Goal: Task Accomplishment & Management: Manage account settings

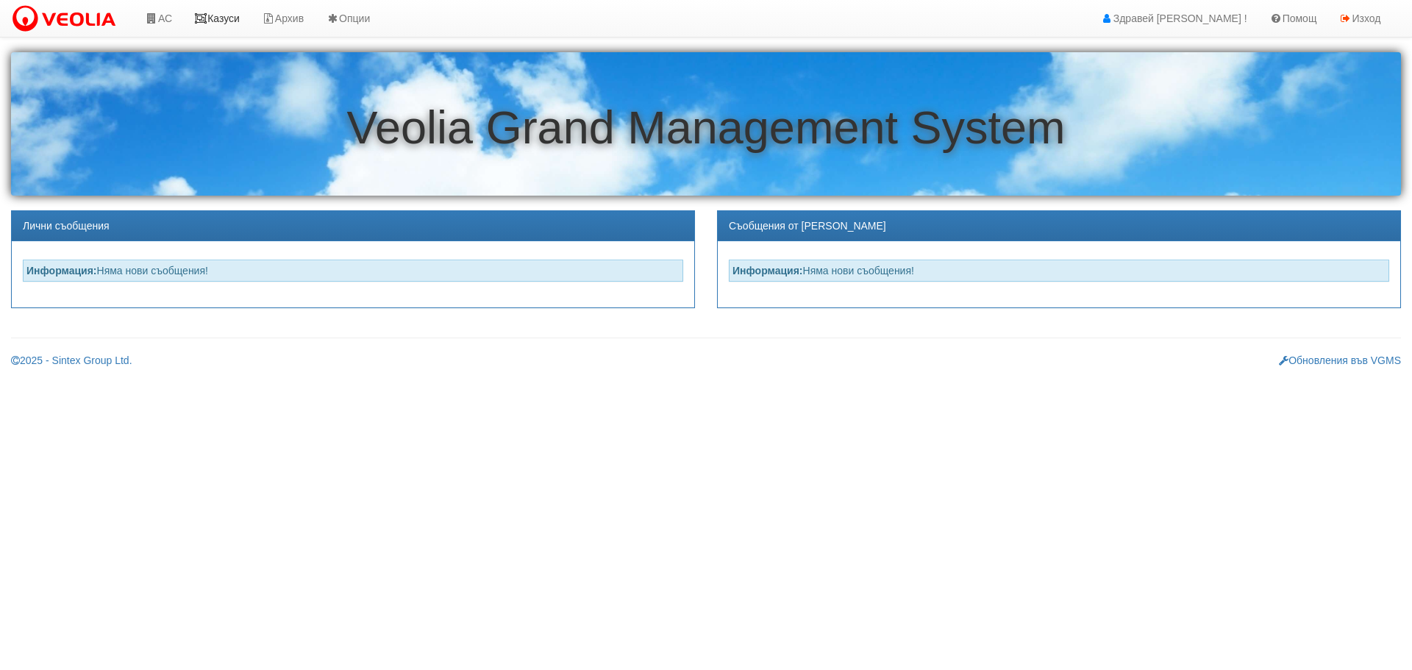
click at [218, 16] on link "Казуси" at bounding box center [217, 18] width 68 height 37
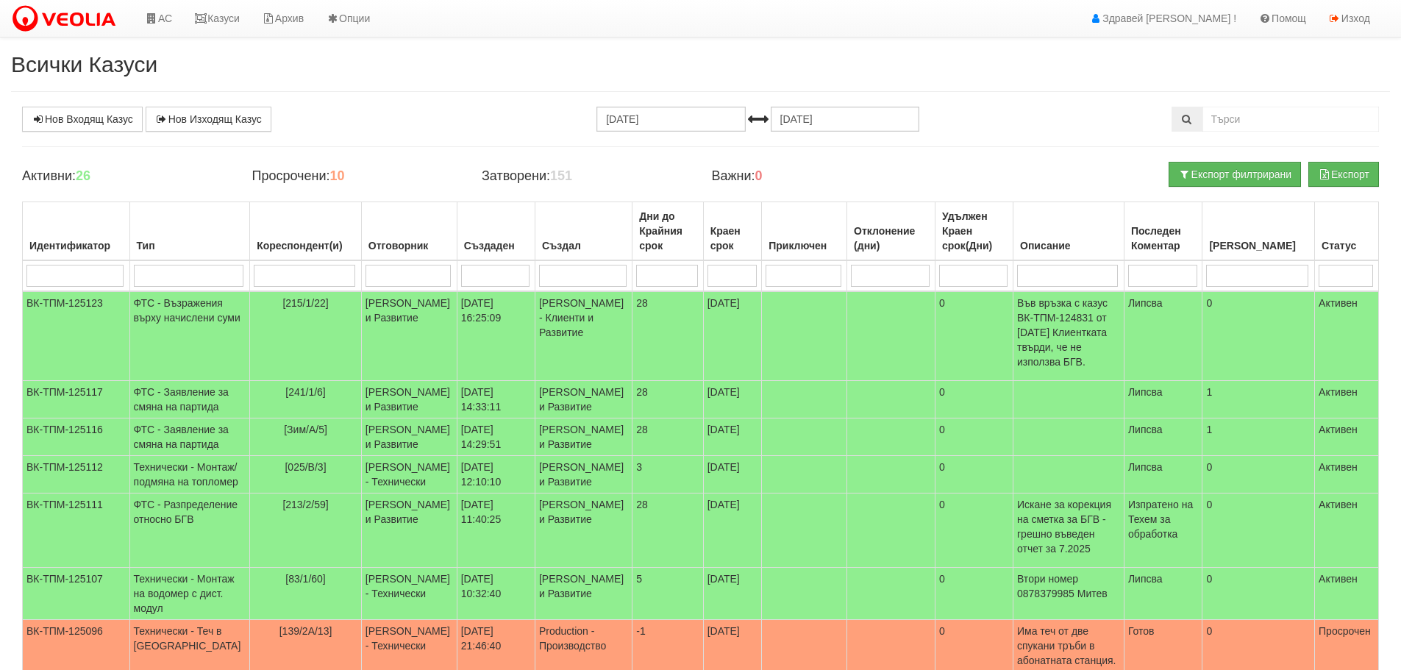
scroll to position [74, 0]
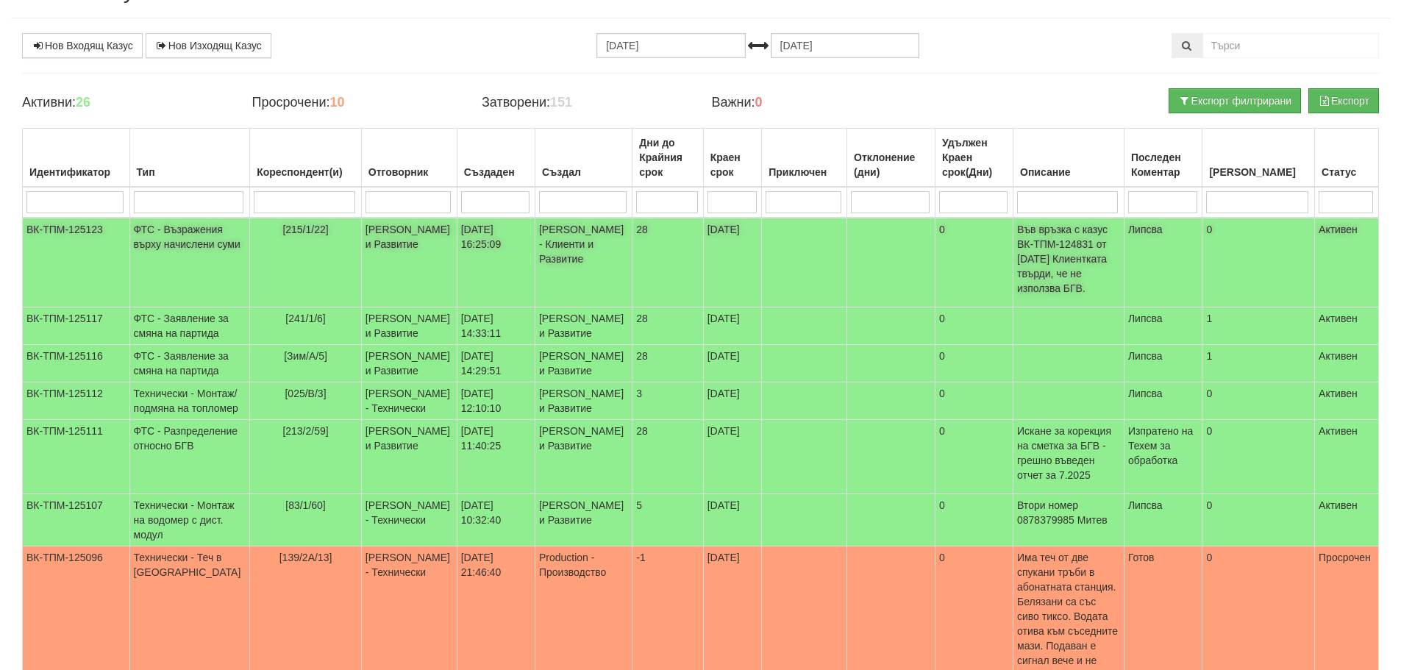
click at [392, 256] on td "Антоанета Ганева - Клиенти и Развитие" at bounding box center [409, 263] width 96 height 90
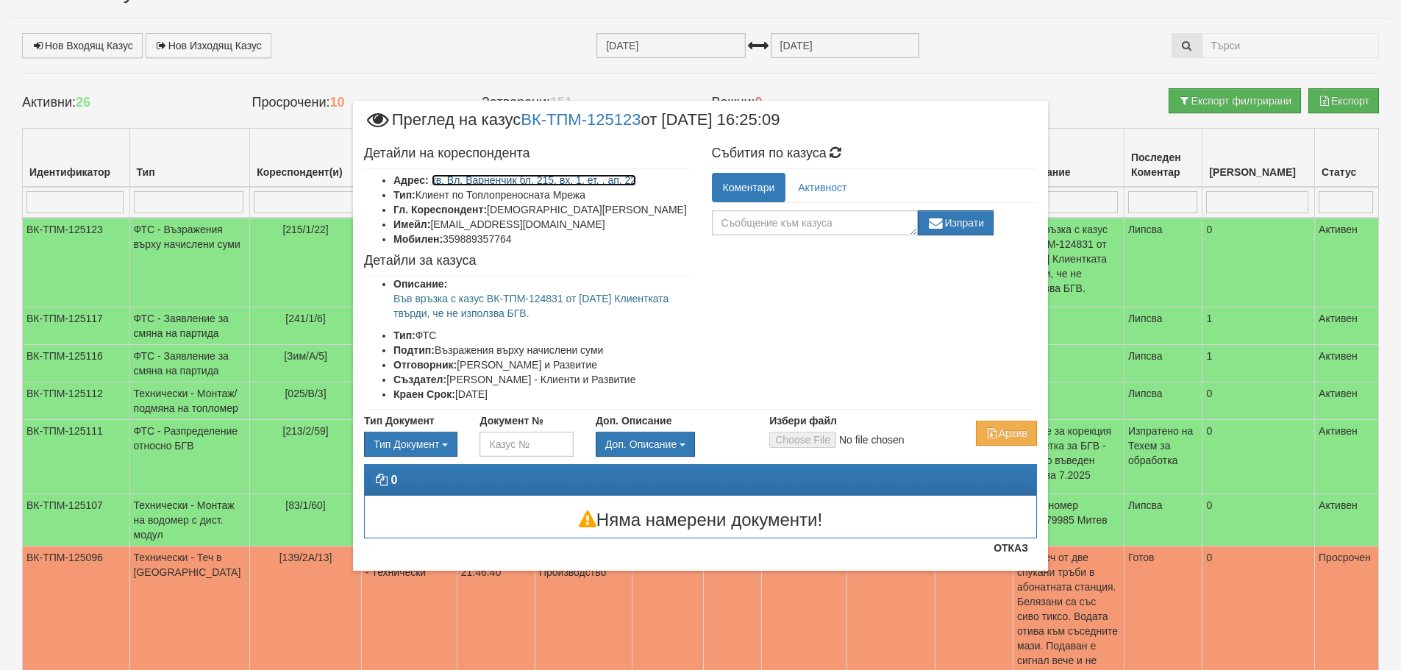
click at [519, 182] on link "кв. Вл. Варненчик бл. 215, вх. 1, ет. , ап. 22" at bounding box center [534, 180] width 205 height 12
click at [1017, 548] on button "Отказ" at bounding box center [1011, 548] width 52 height 24
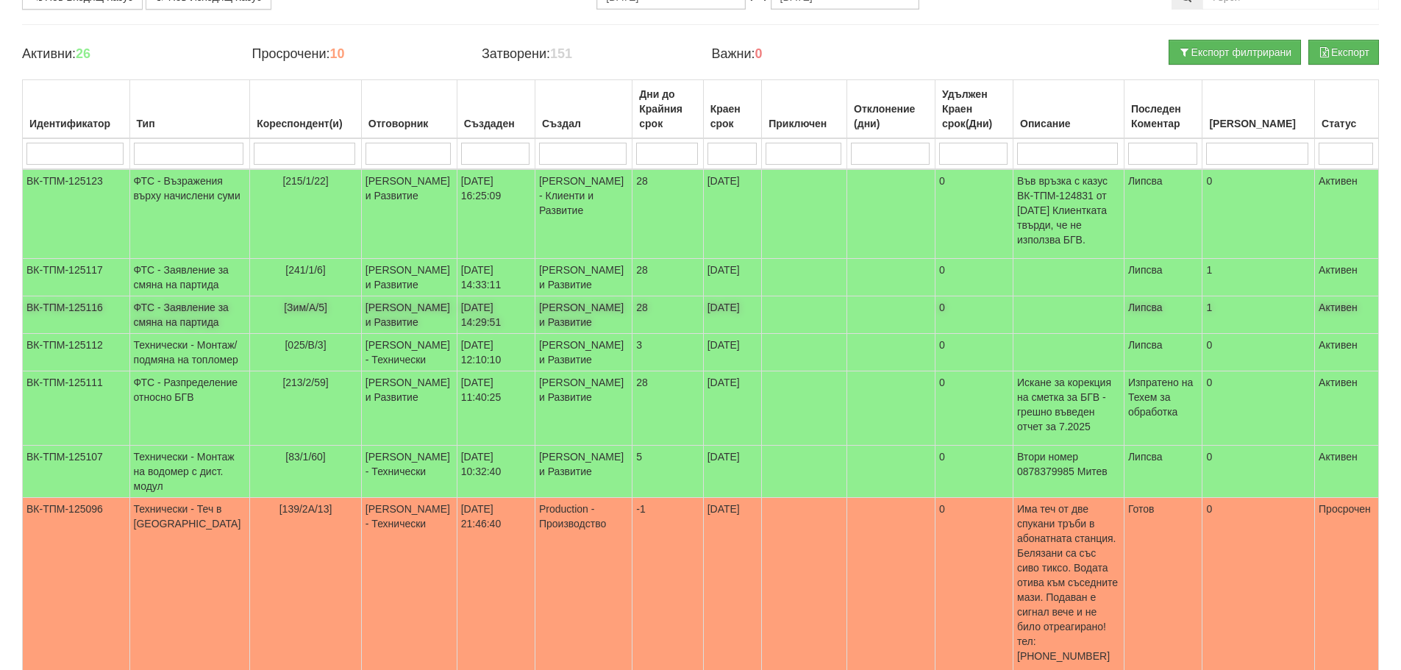
scroll to position [221, 0]
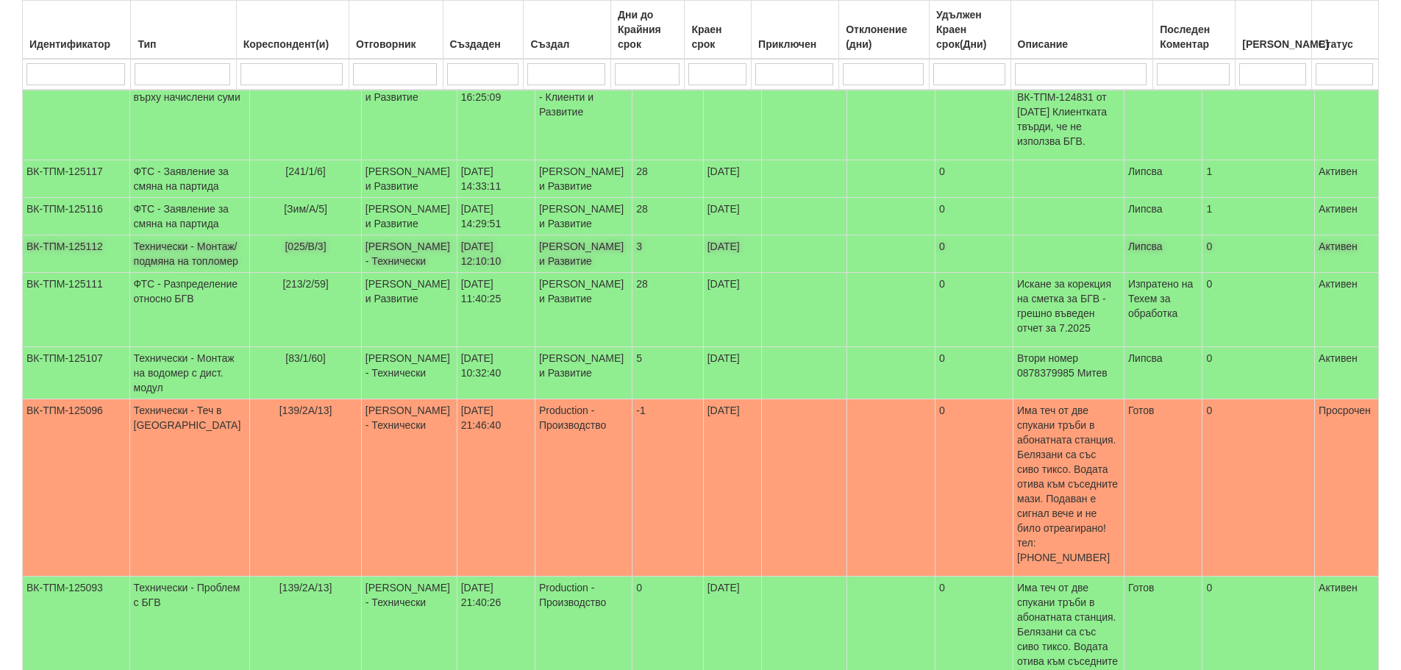
click at [499, 273] on td "20/08/2025 12:10:10" at bounding box center [496, 254] width 78 height 38
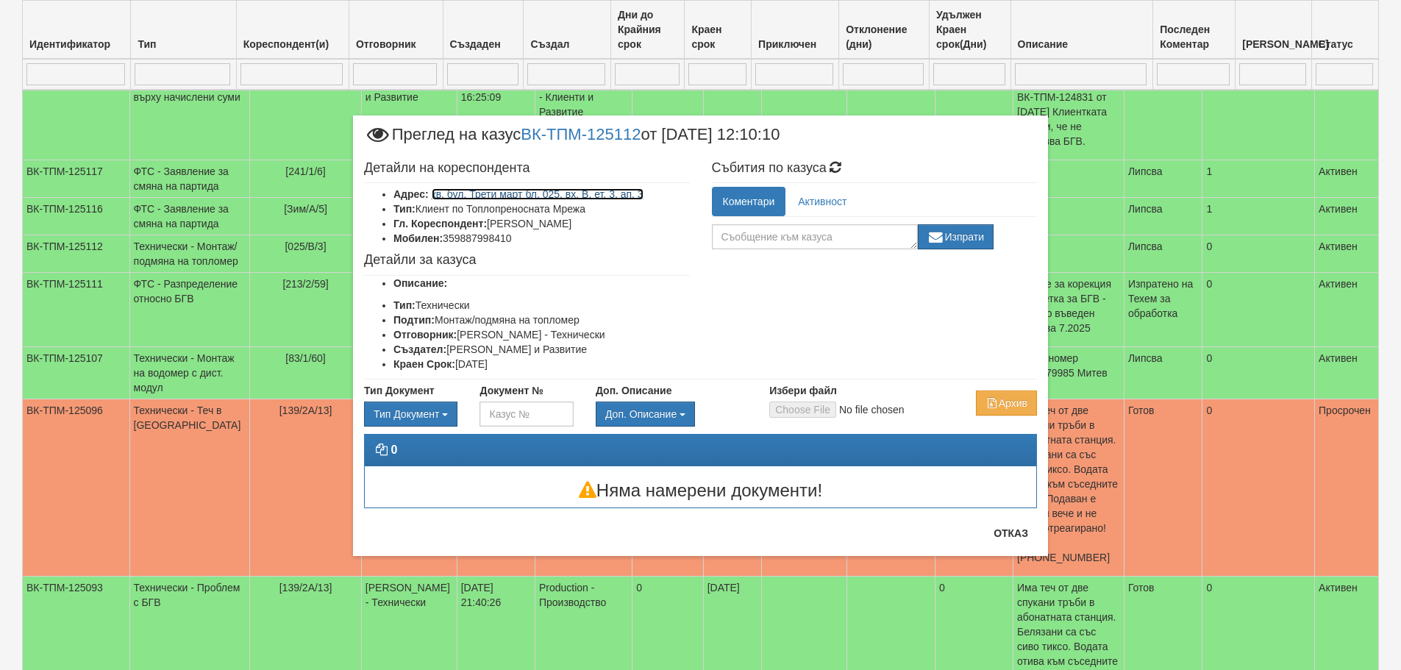
click at [580, 193] on link "кв. бул. Трети март бл. 025, вх. В, ет. 3, ап. 3" at bounding box center [538, 194] width 212 height 12
click at [1008, 537] on button "Отказ" at bounding box center [1011, 534] width 52 height 24
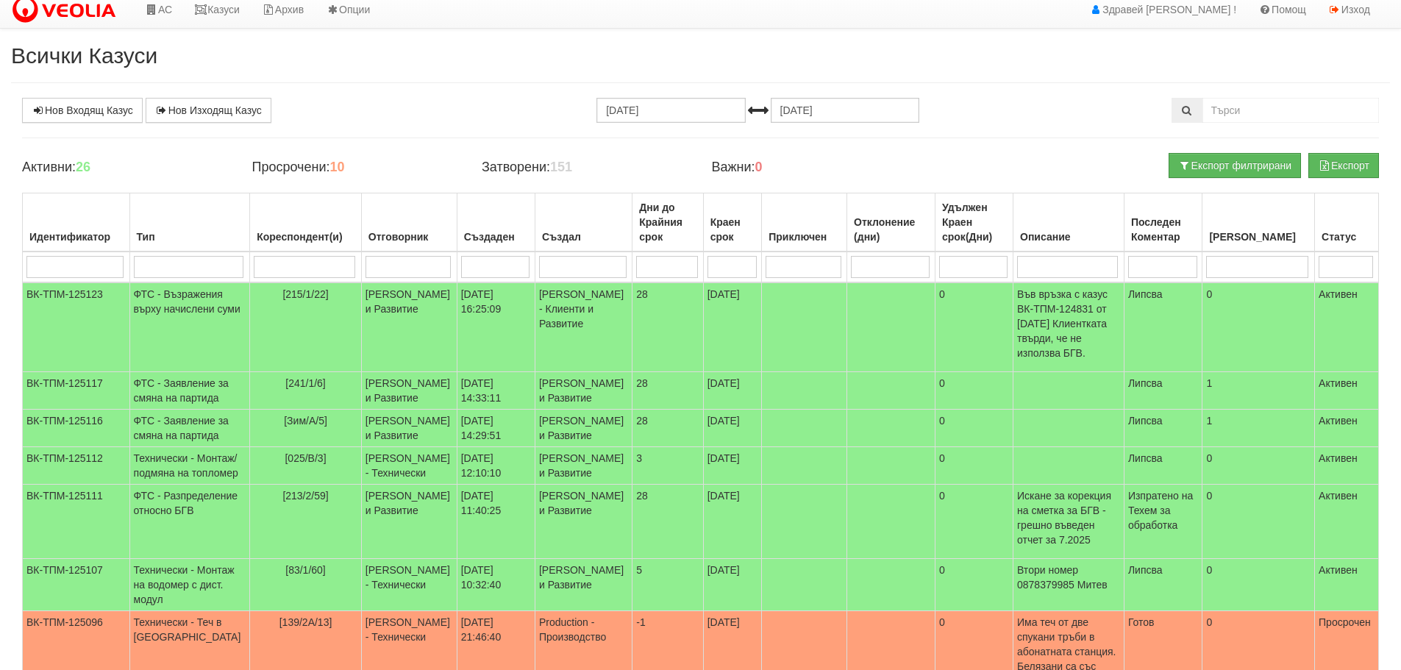
scroll to position [0, 0]
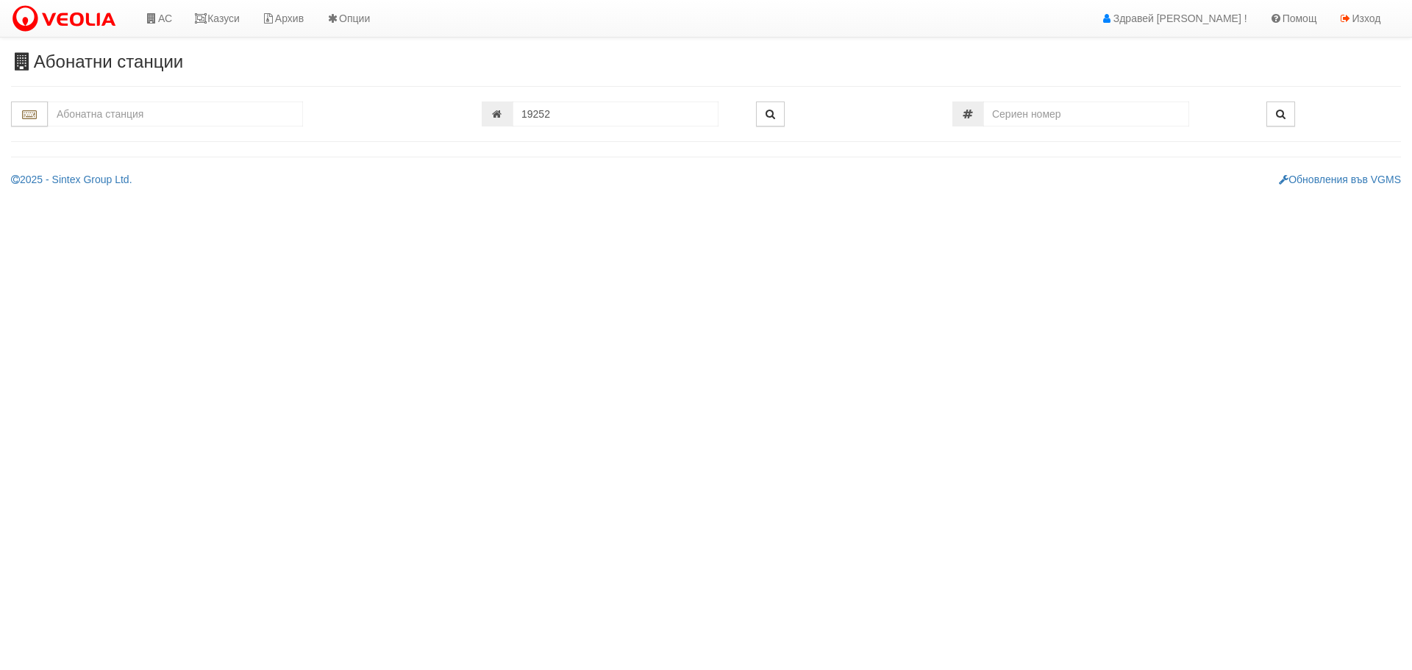
type input "215/1 - "[PERSON_NAME] [GEOGRAPHIC_DATA] " ЕАД"
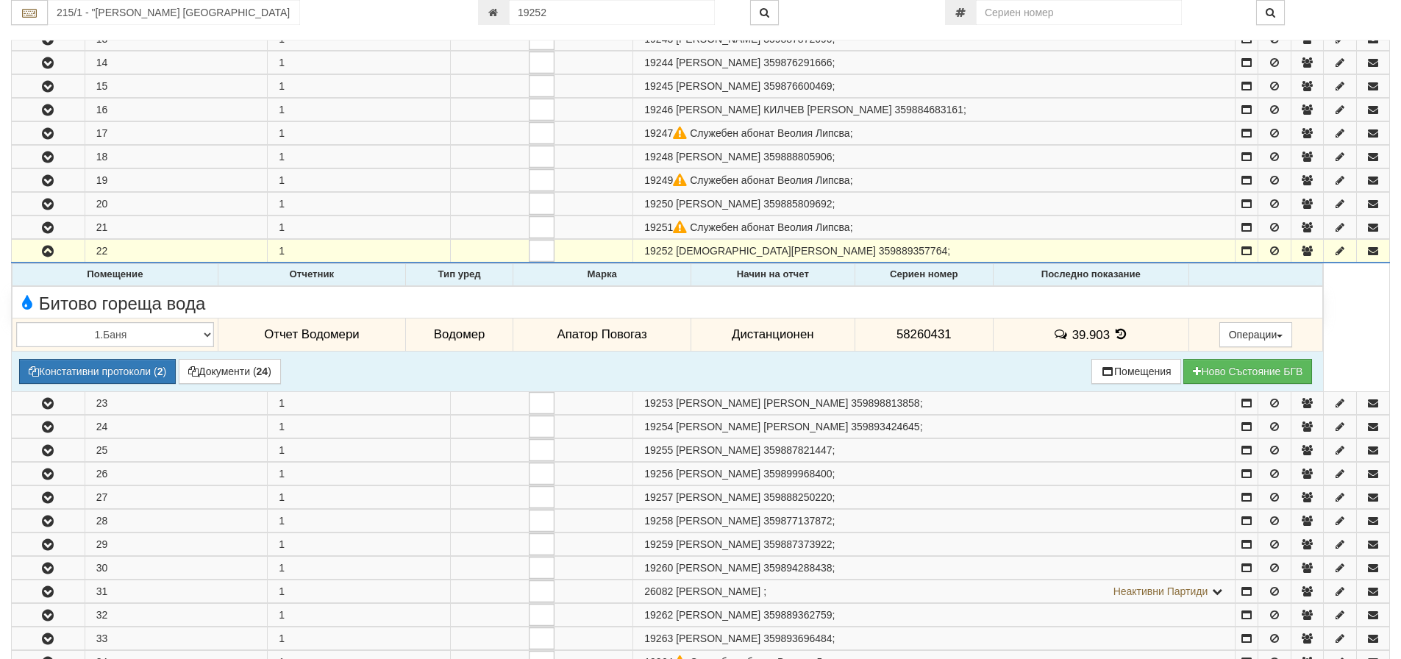
scroll to position [564, 0]
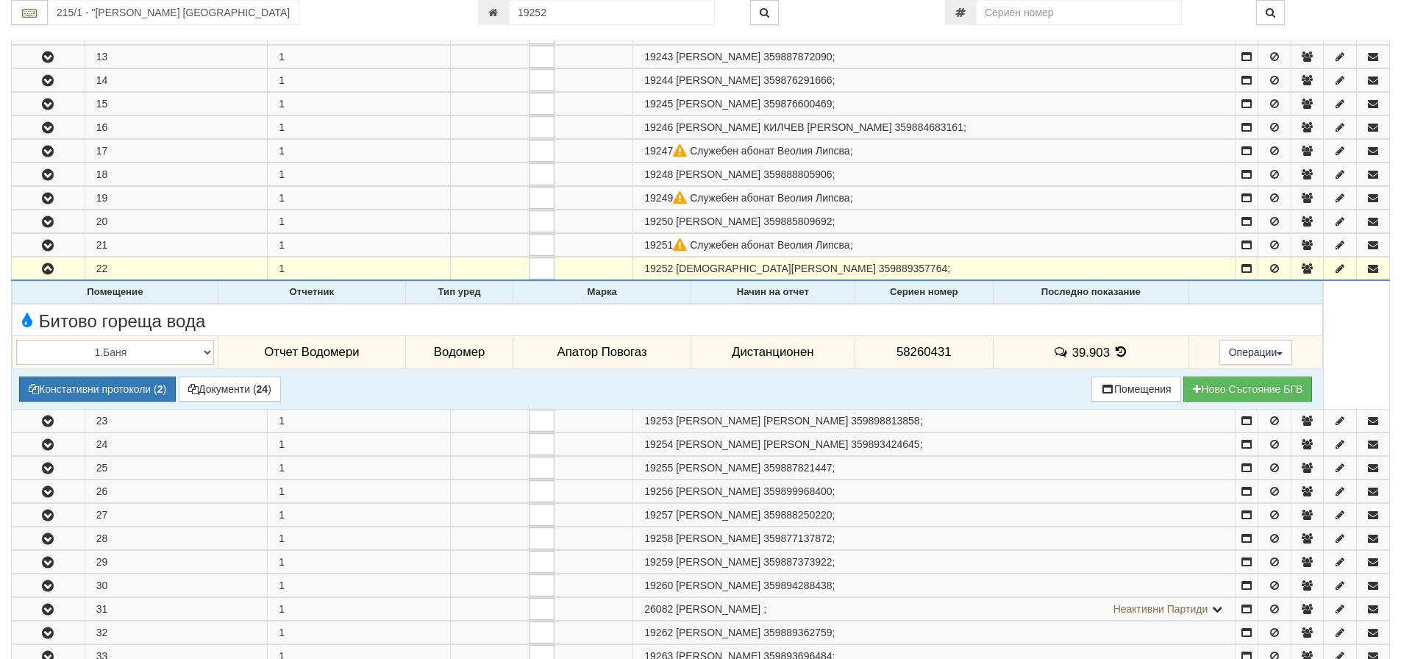
click at [1115, 351] on icon at bounding box center [1122, 352] width 16 height 13
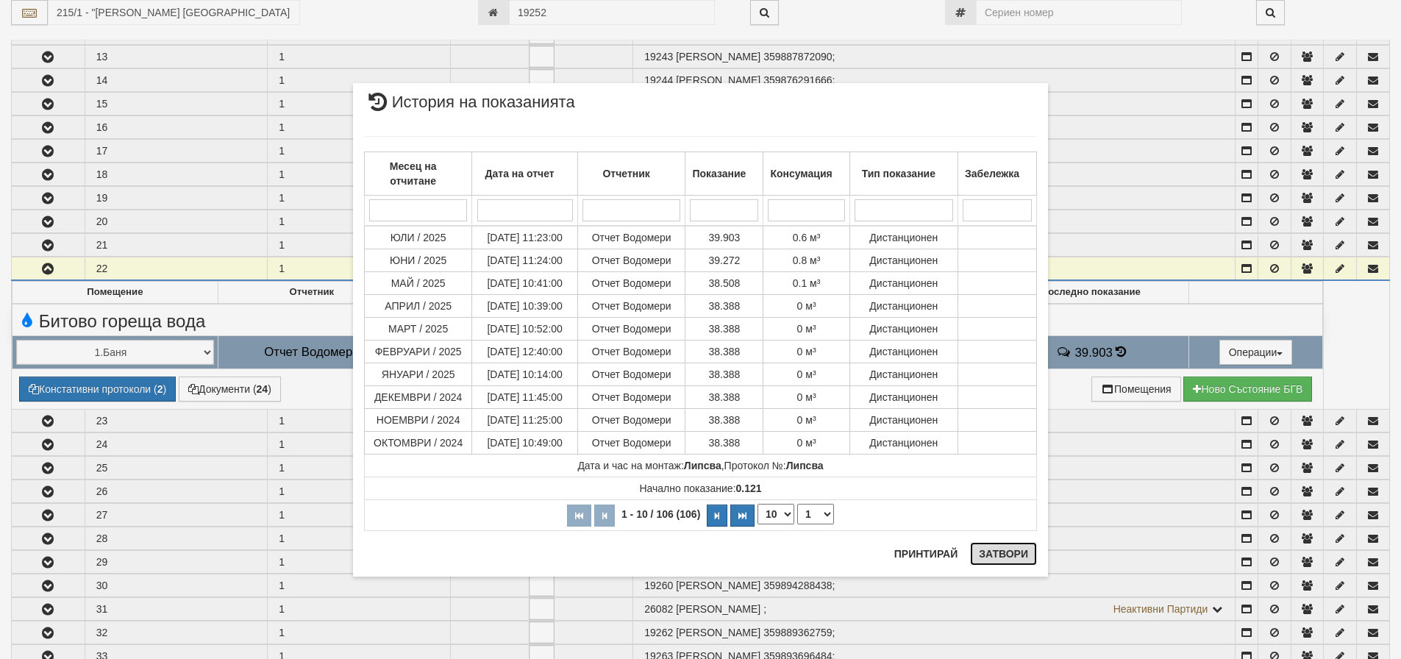
click at [1003, 561] on button "Затвори" at bounding box center [1003, 554] width 67 height 24
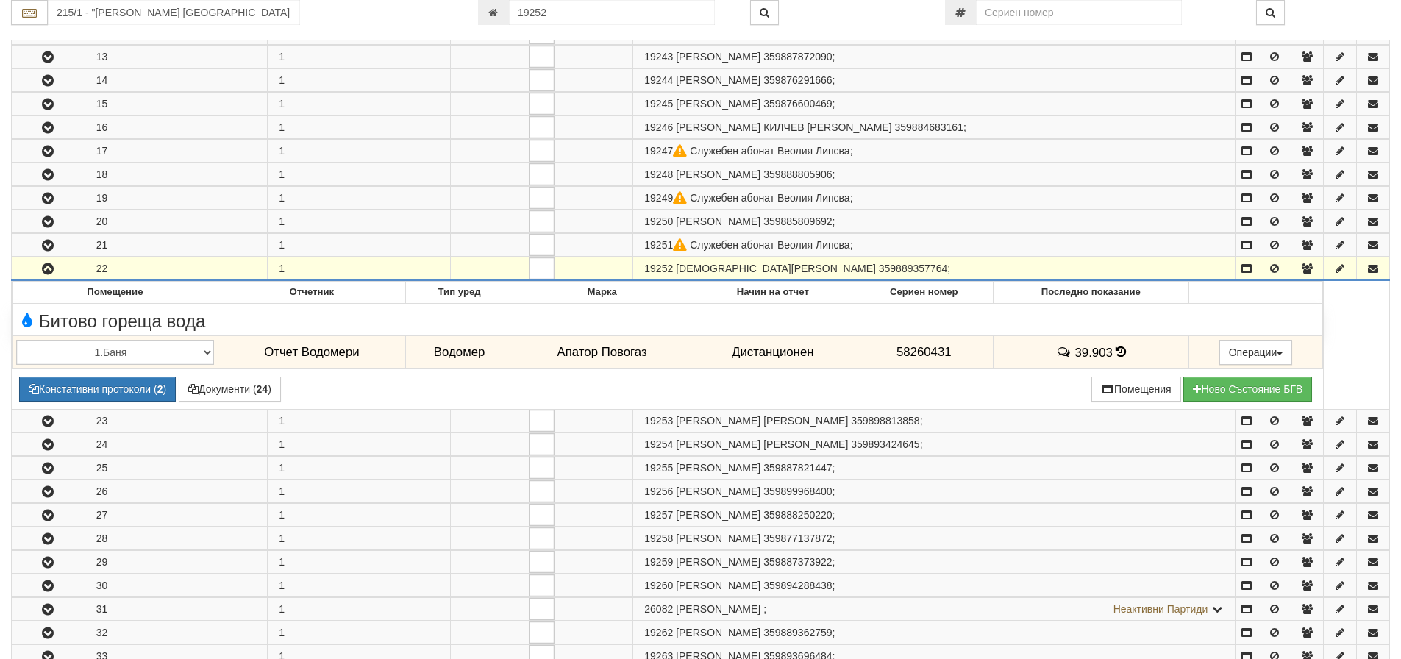
click at [49, 266] on icon "button" at bounding box center [48, 269] width 18 height 10
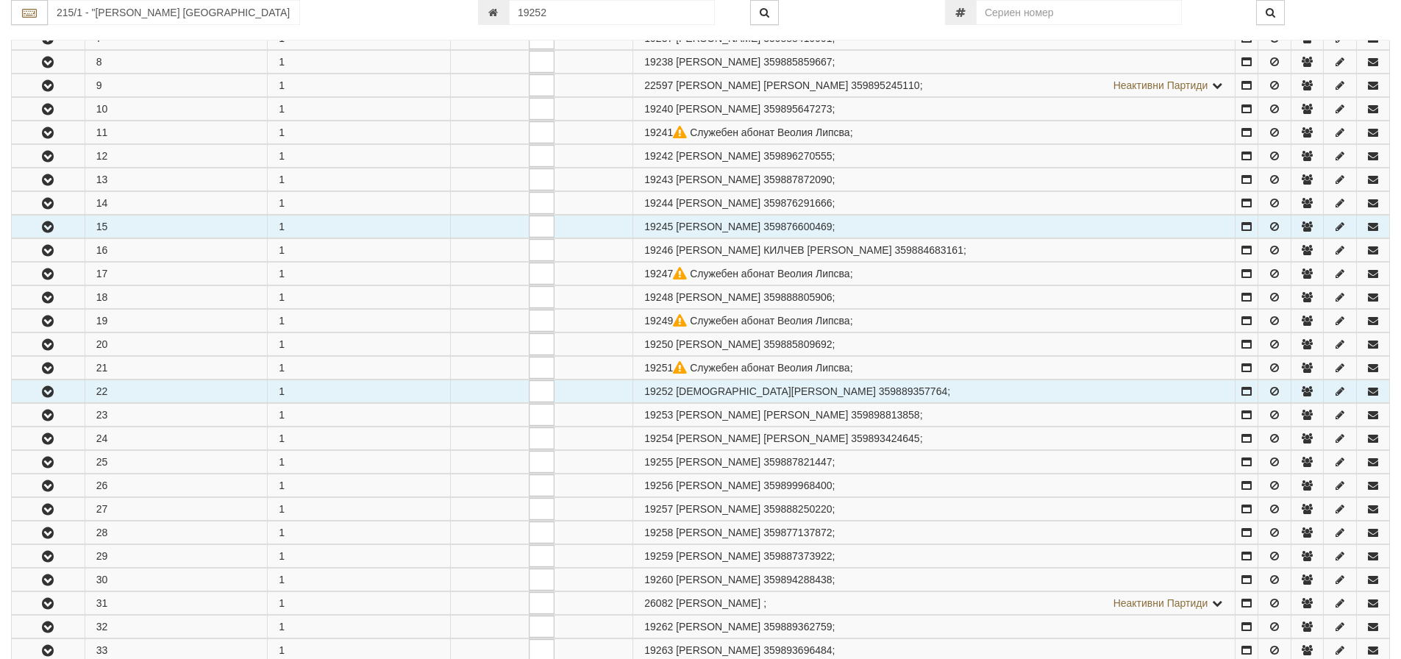
scroll to position [0, 0]
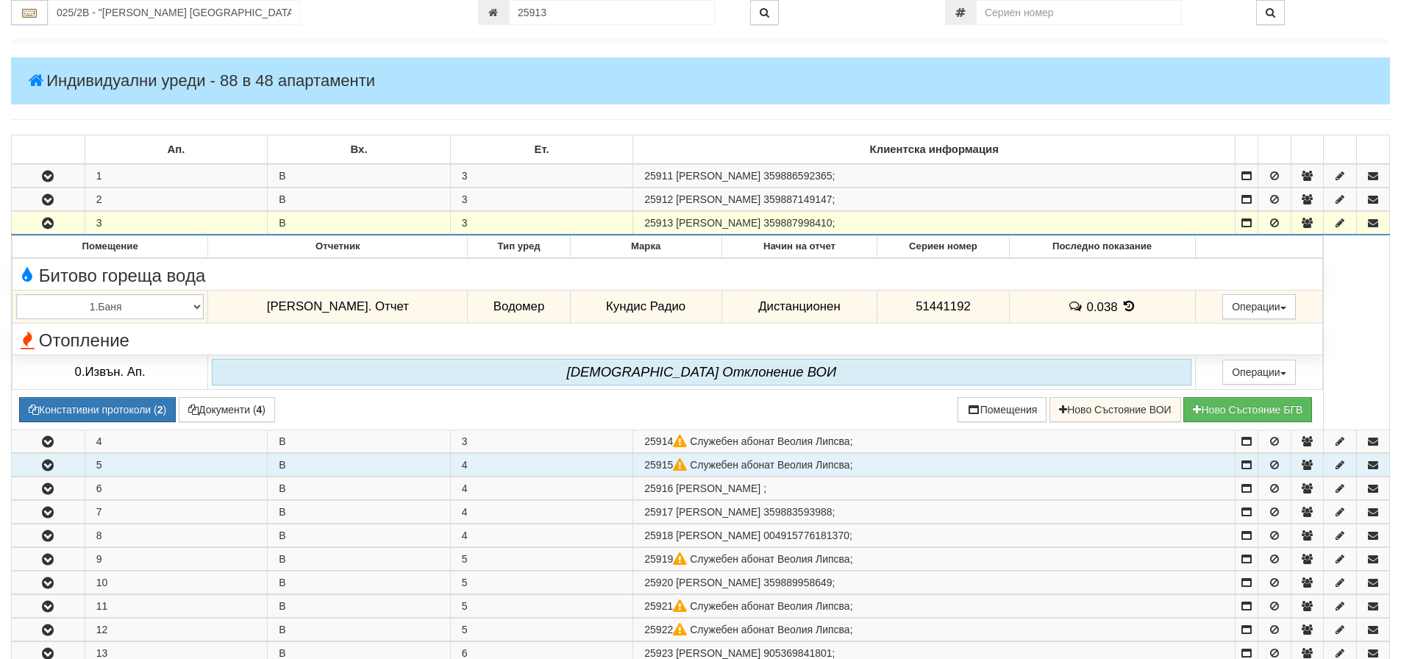
scroll to position [117, 0]
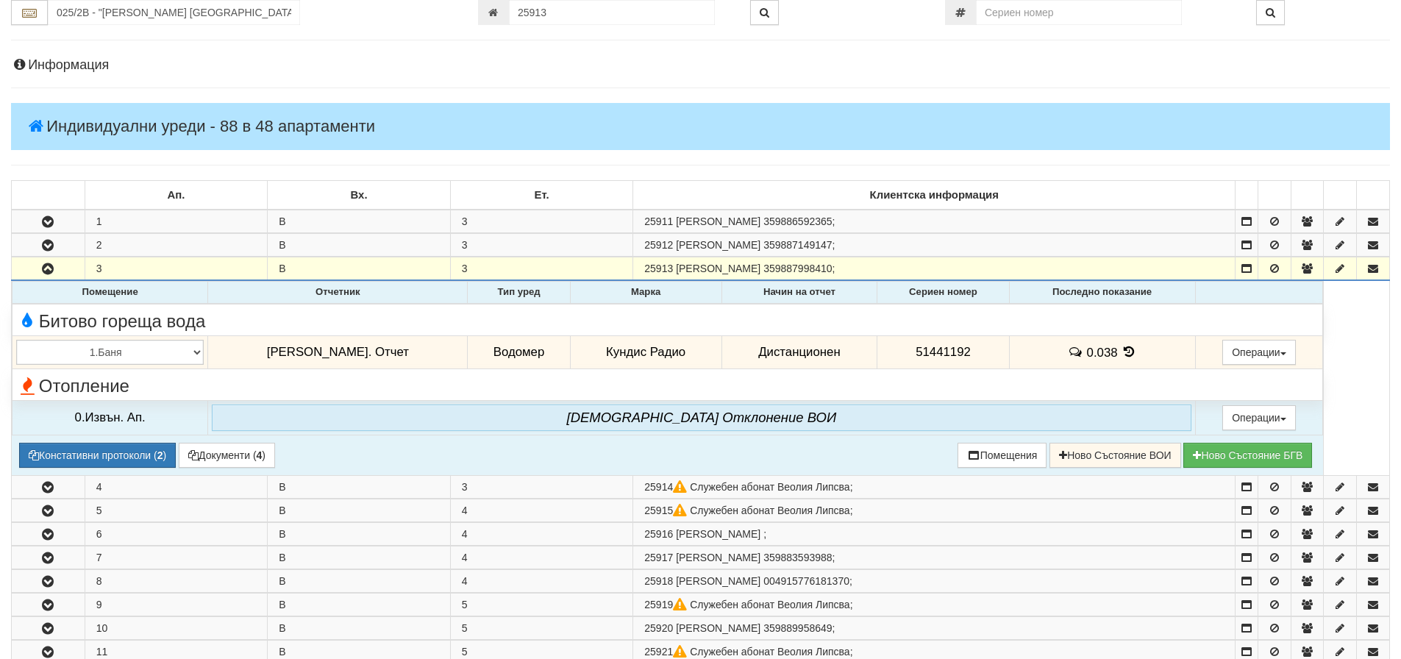
click at [1121, 355] on icon at bounding box center [1129, 352] width 16 height 13
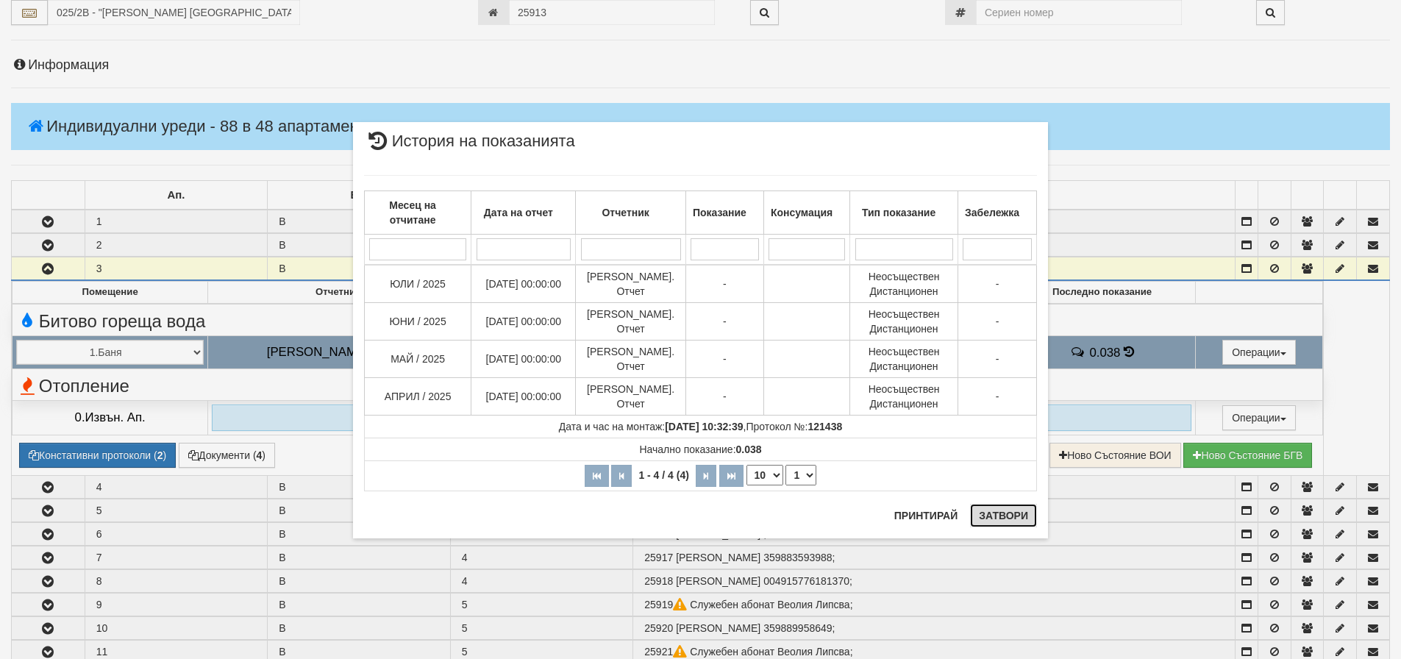
click at [1000, 513] on button "Затвори" at bounding box center [1003, 516] width 67 height 24
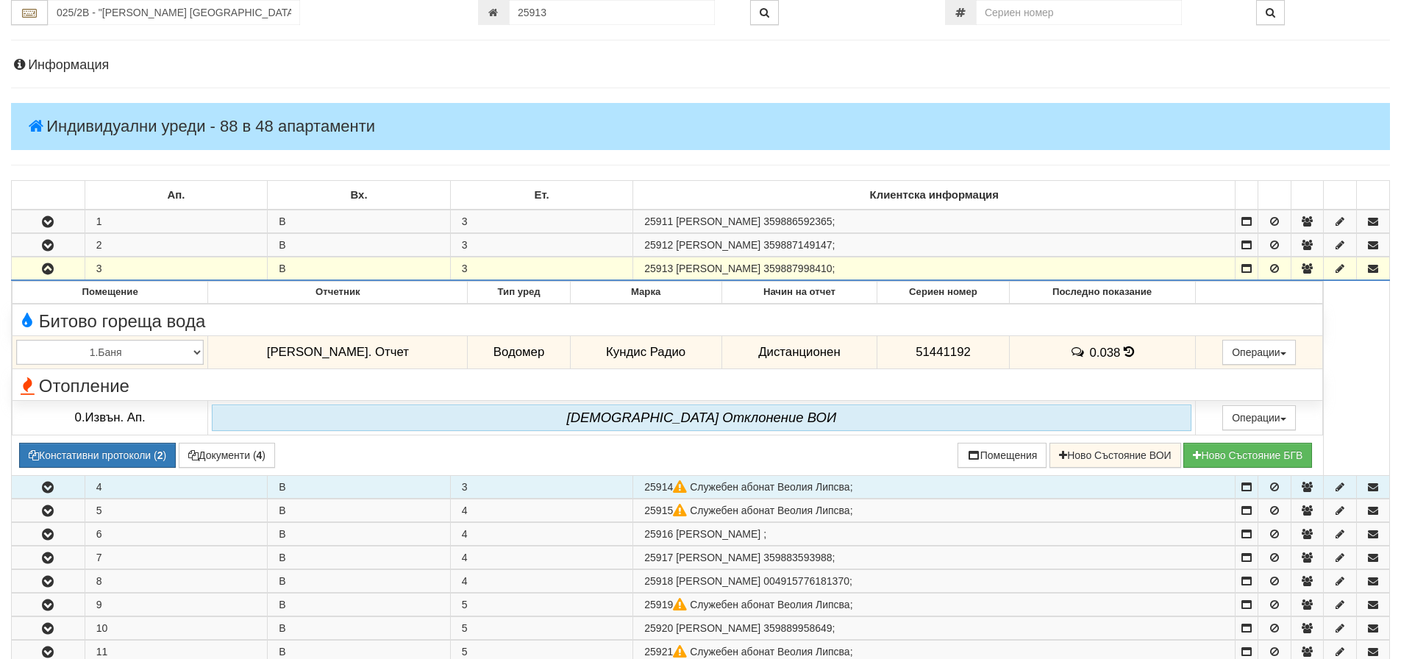
click at [49, 486] on icon "button" at bounding box center [48, 488] width 18 height 10
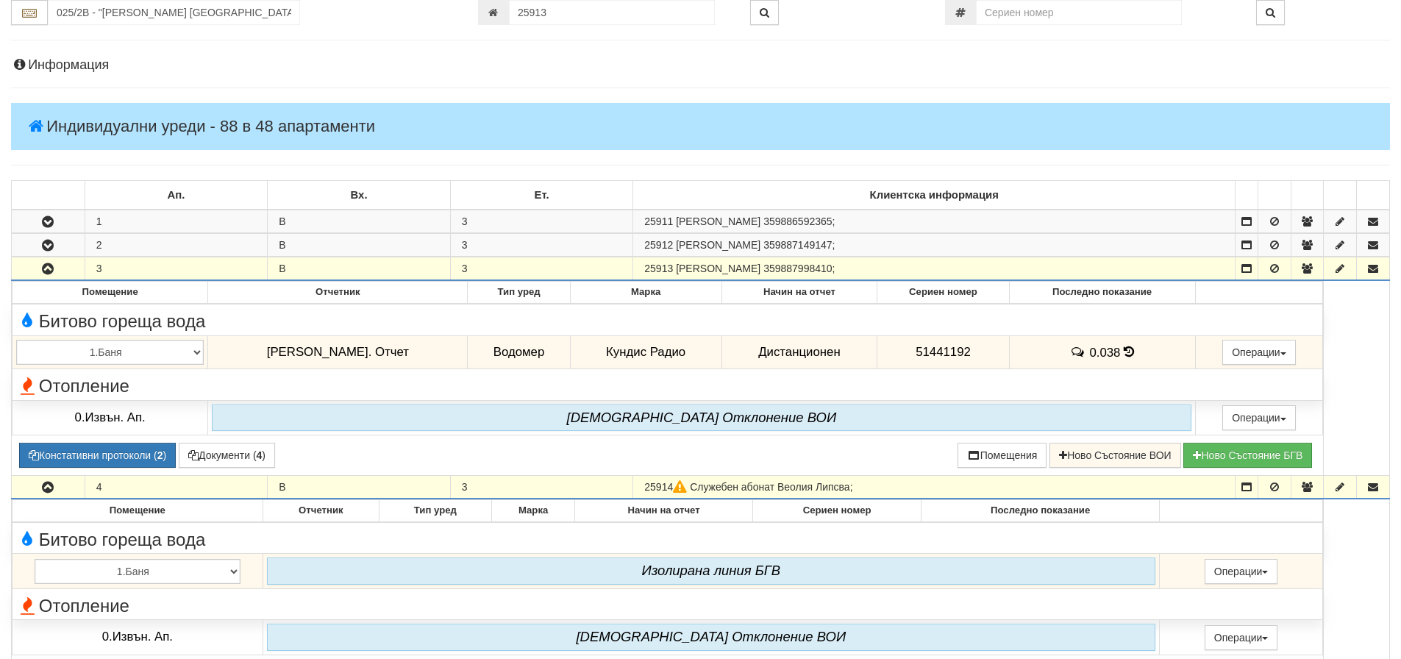
click at [49, 486] on icon "button" at bounding box center [48, 488] width 18 height 10
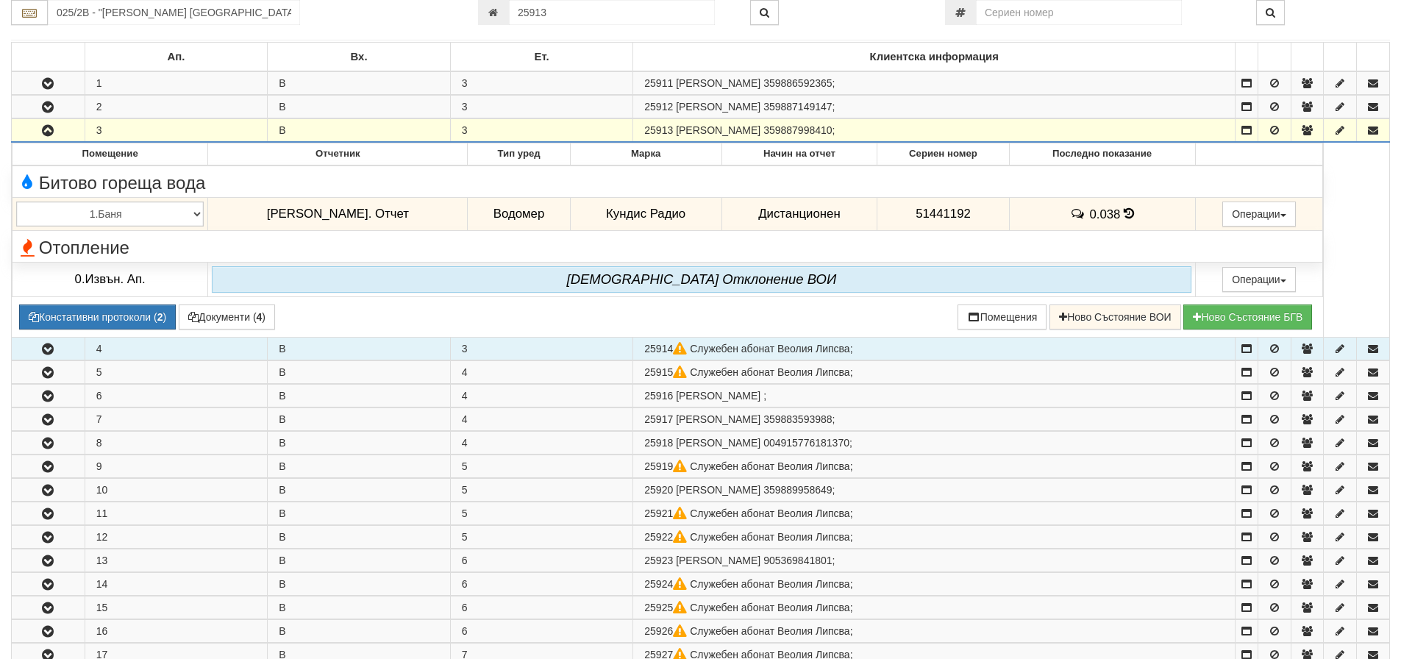
scroll to position [264, 0]
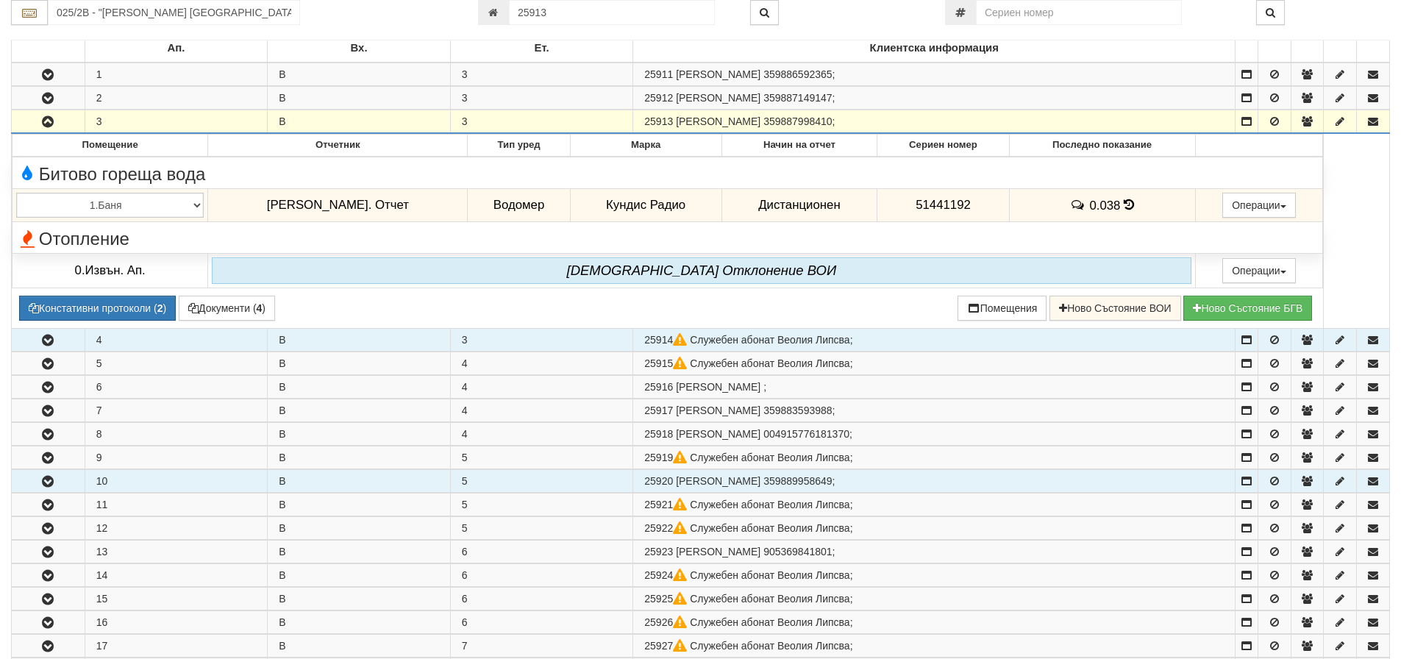
click at [49, 480] on icon "button" at bounding box center [48, 482] width 18 height 10
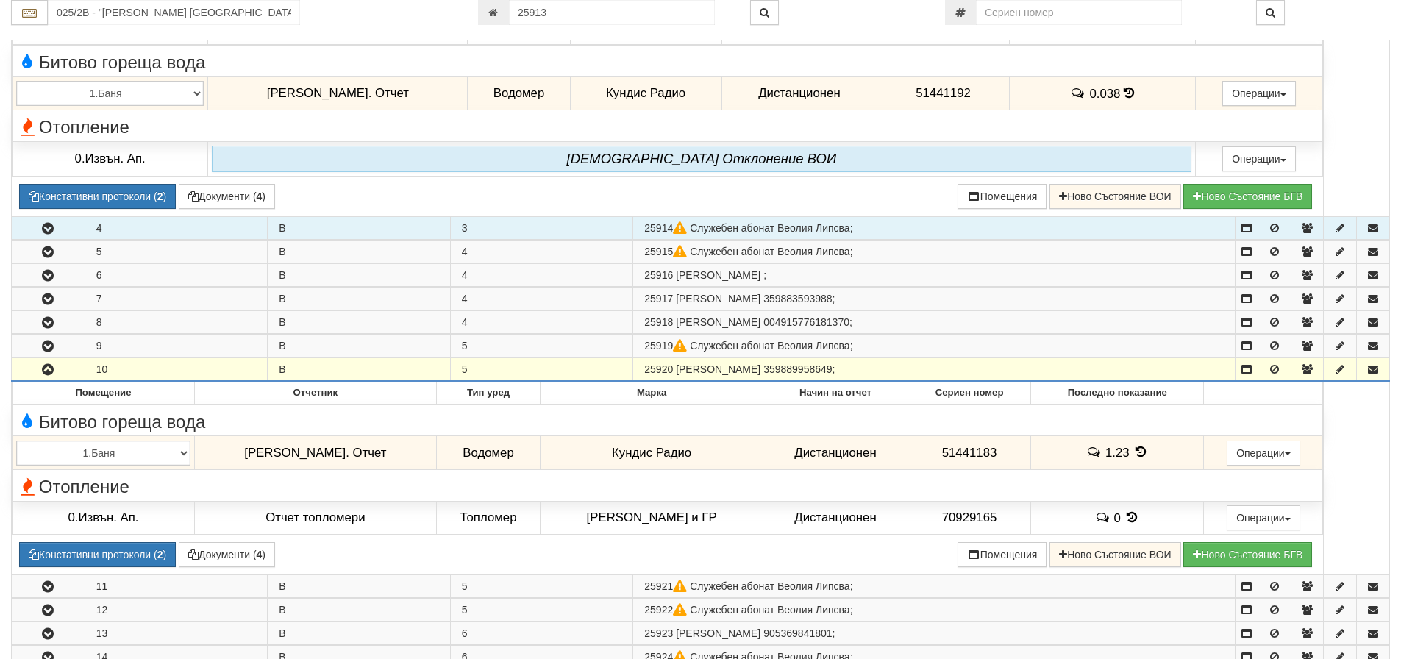
scroll to position [411, 0]
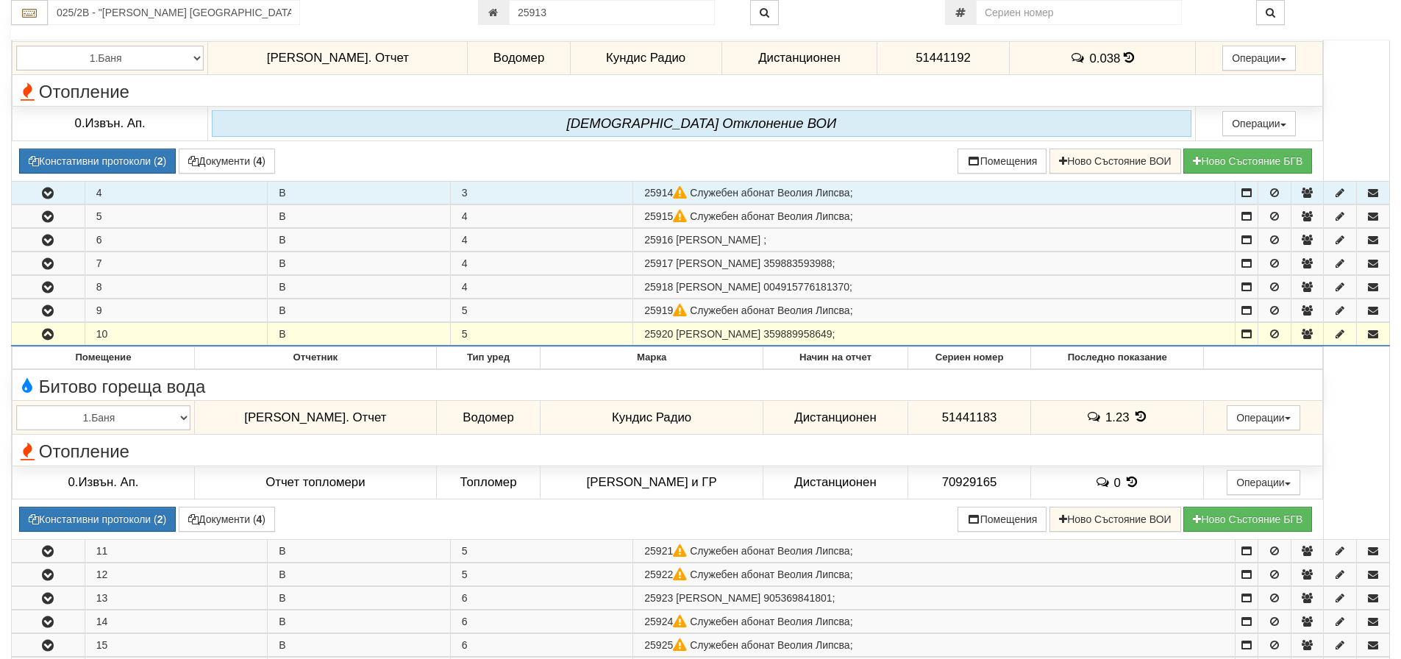
click at [46, 333] on icon "button" at bounding box center [48, 335] width 18 height 10
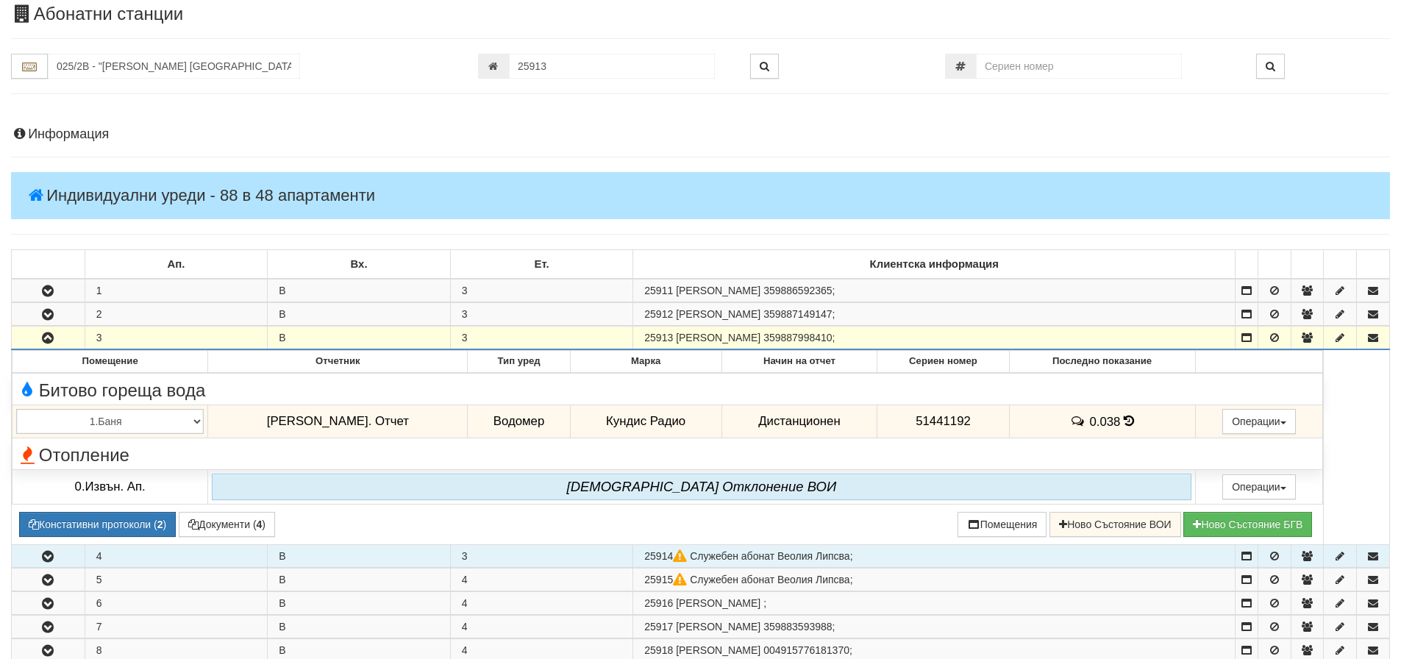
scroll to position [43, 0]
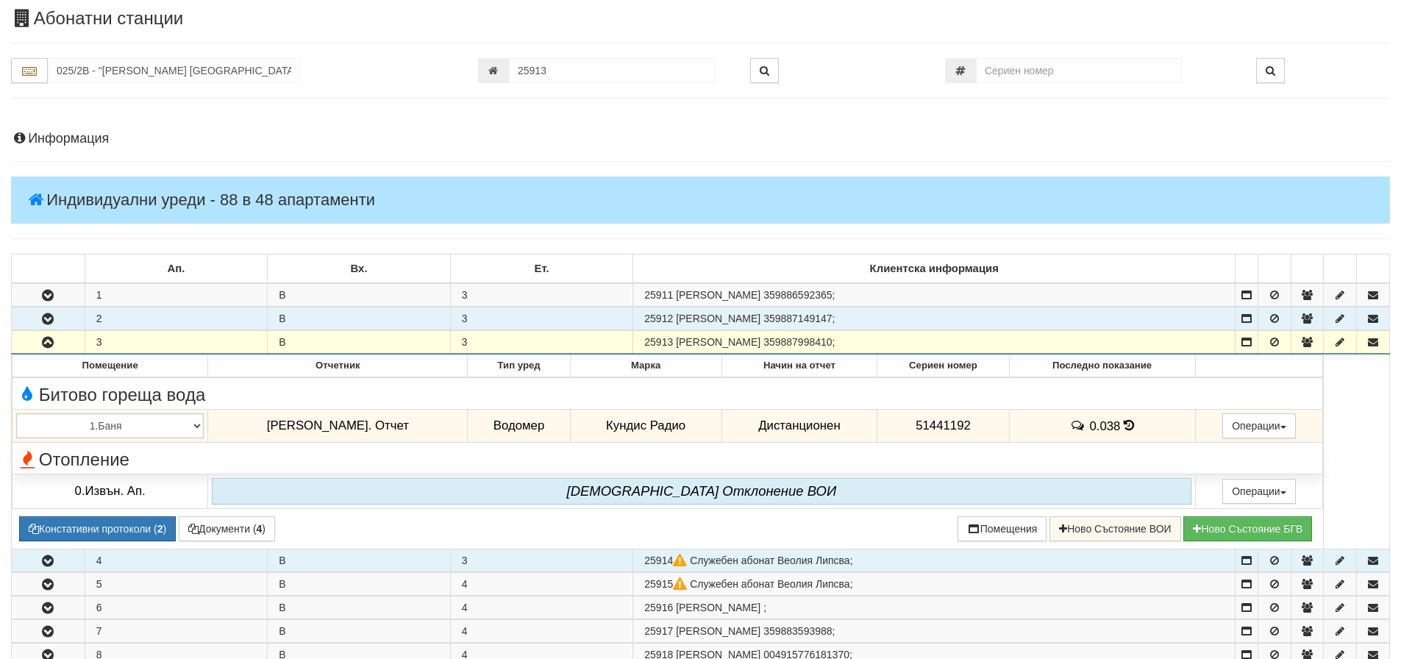
click at [48, 314] on icon "button" at bounding box center [48, 319] width 18 height 10
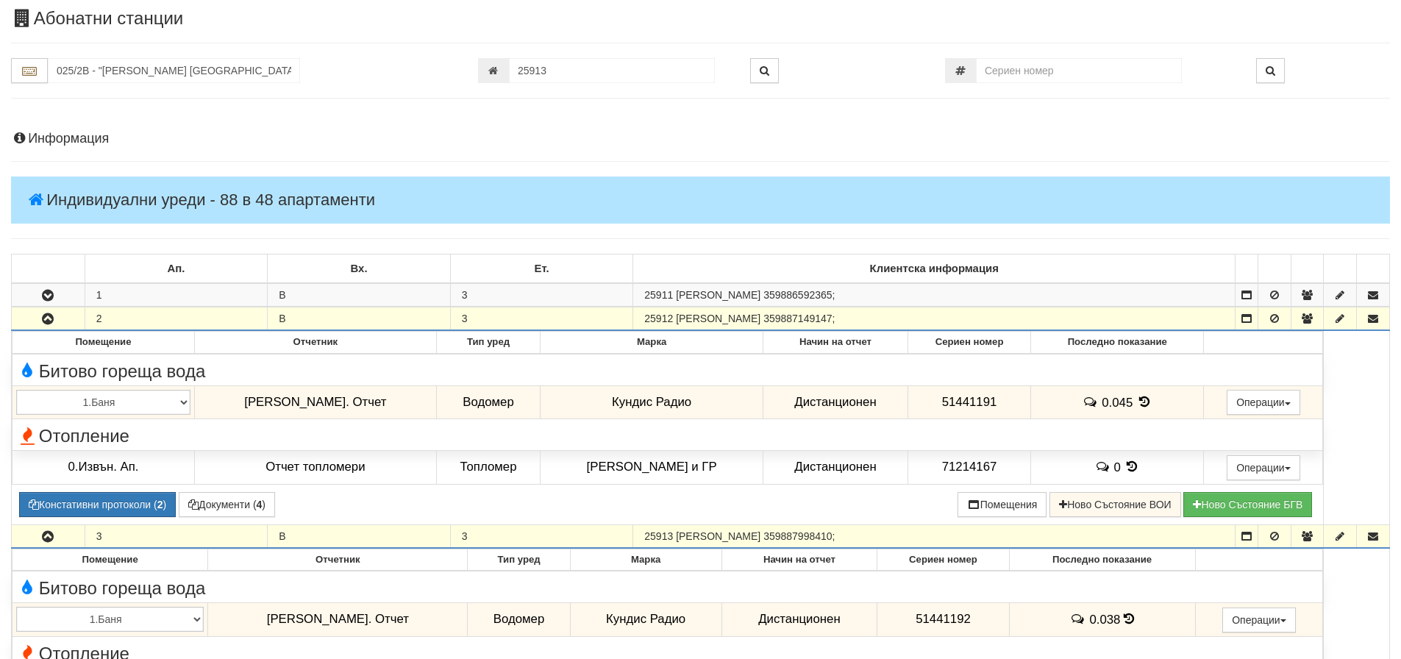
click at [47, 316] on icon "button" at bounding box center [48, 319] width 18 height 10
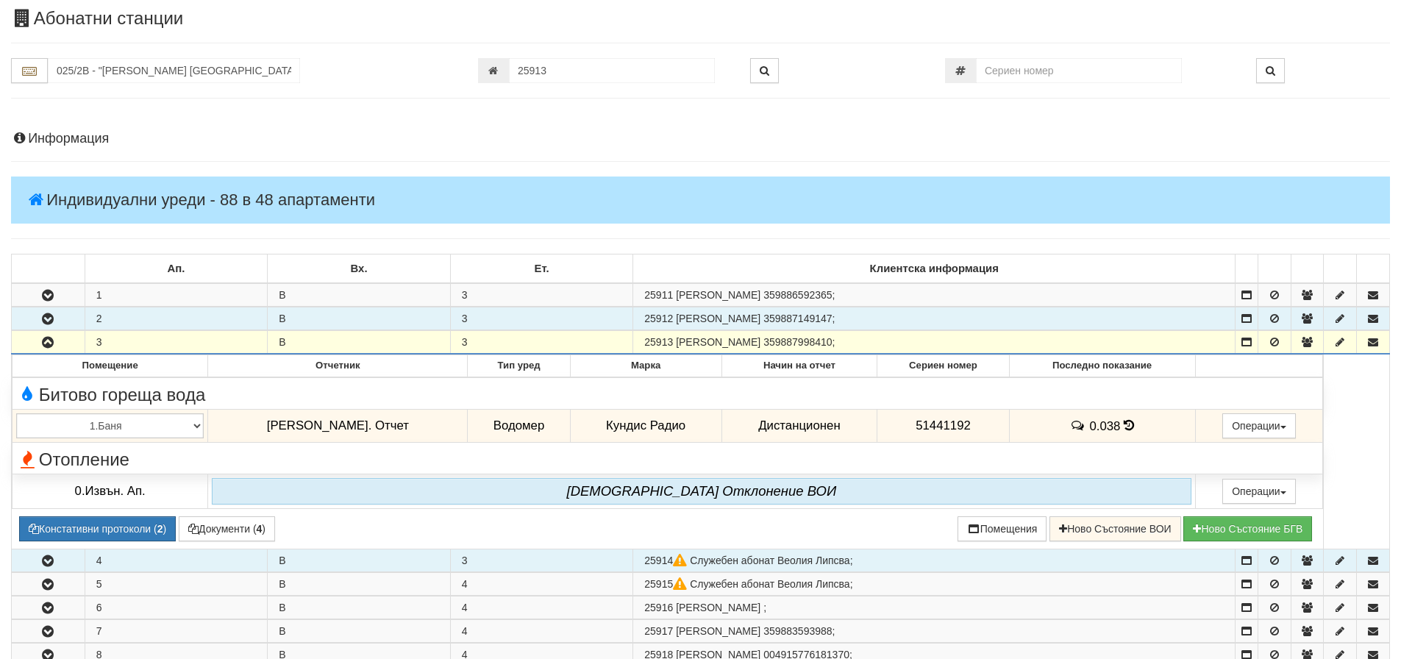
click at [48, 338] on icon "button" at bounding box center [48, 343] width 18 height 10
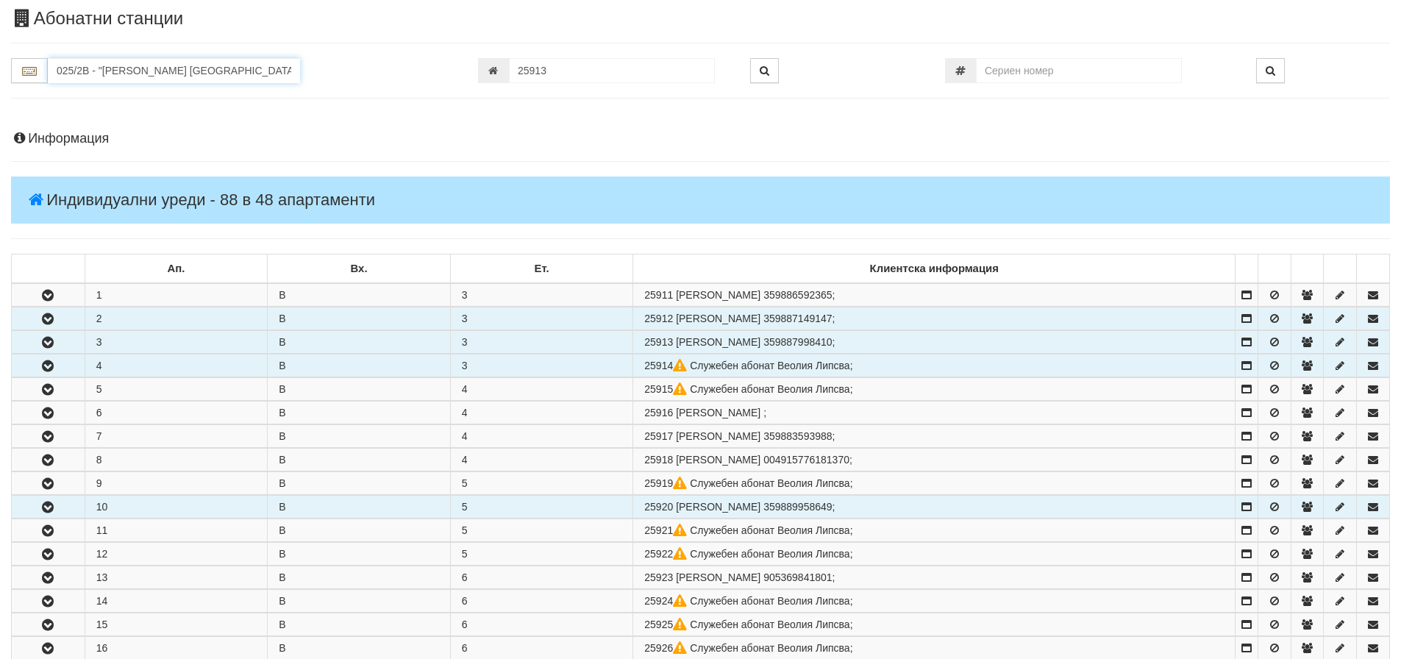
click at [200, 68] on input "025/2В - "ВЕОЛИЯ ЕНЕРДЖИ ВАРНА " ЕАД" at bounding box center [174, 70] width 252 height 25
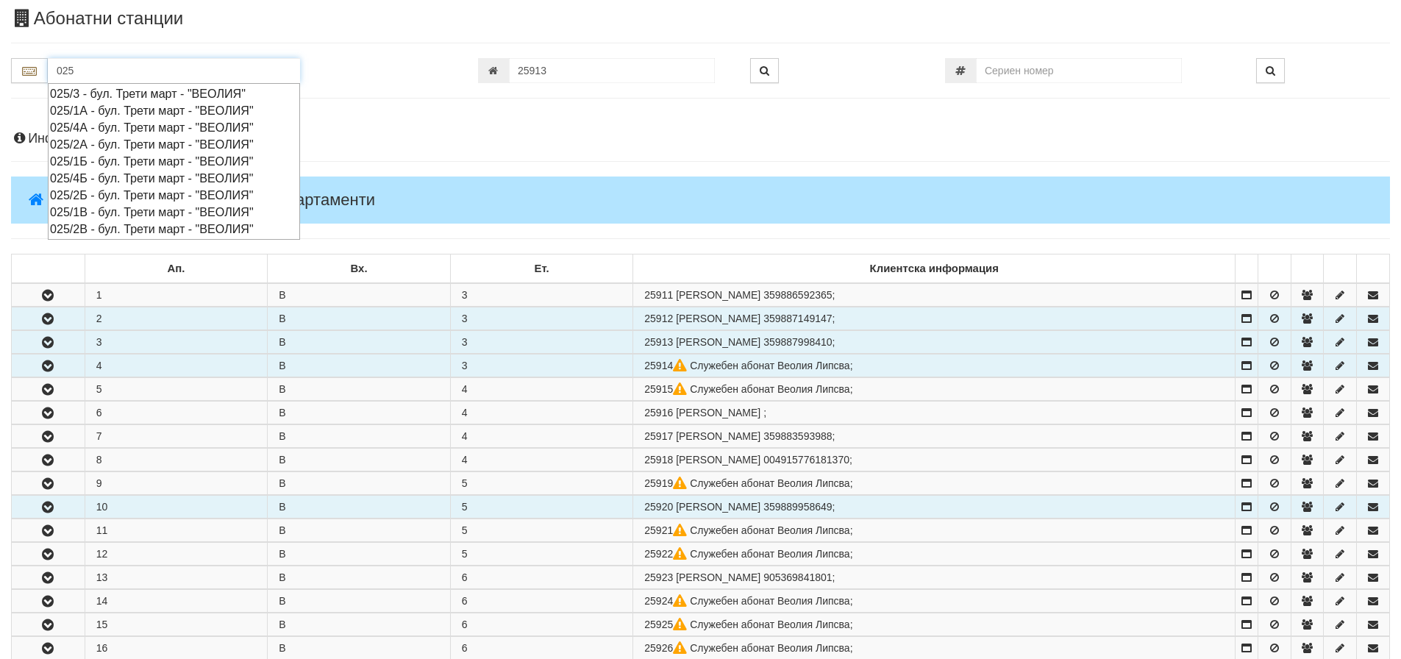
click at [97, 141] on div "025/2А - бул. Трети март - "ВЕОЛИЯ"" at bounding box center [174, 144] width 248 height 17
type input "025/2А - бул. Трети март - "ВЕОЛИЯ""
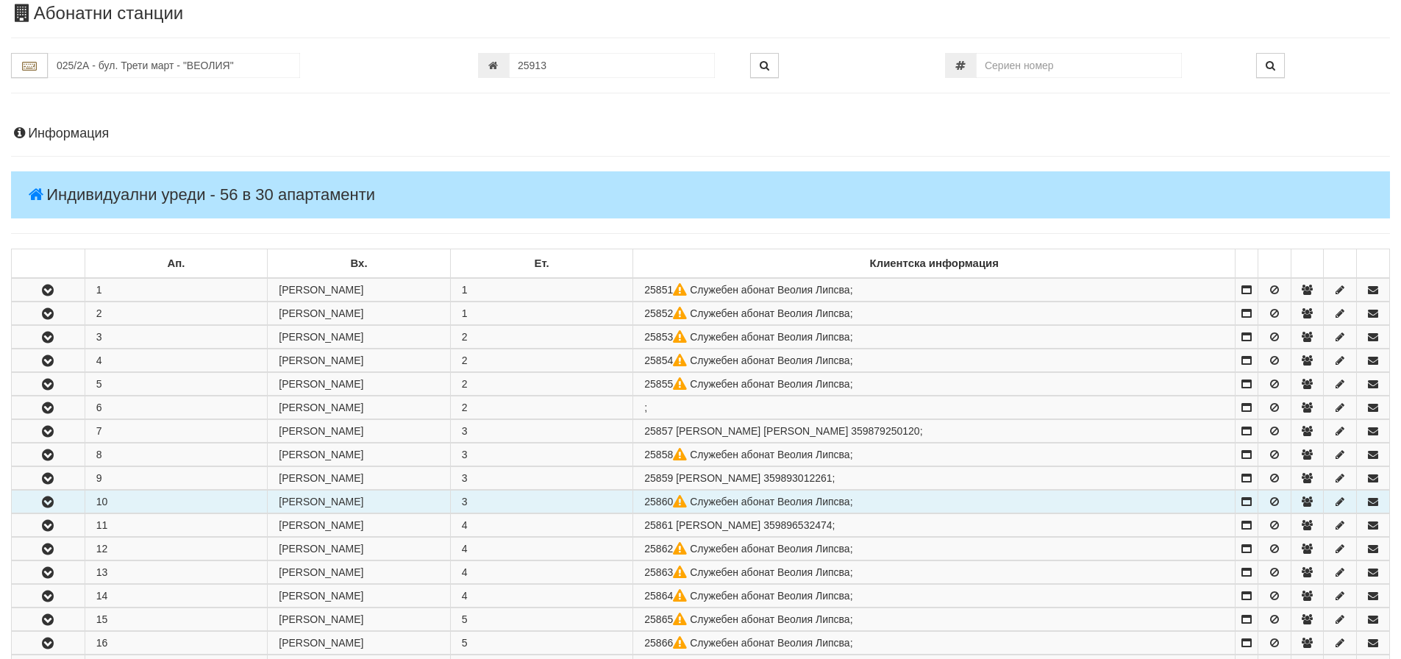
scroll to position [0, 0]
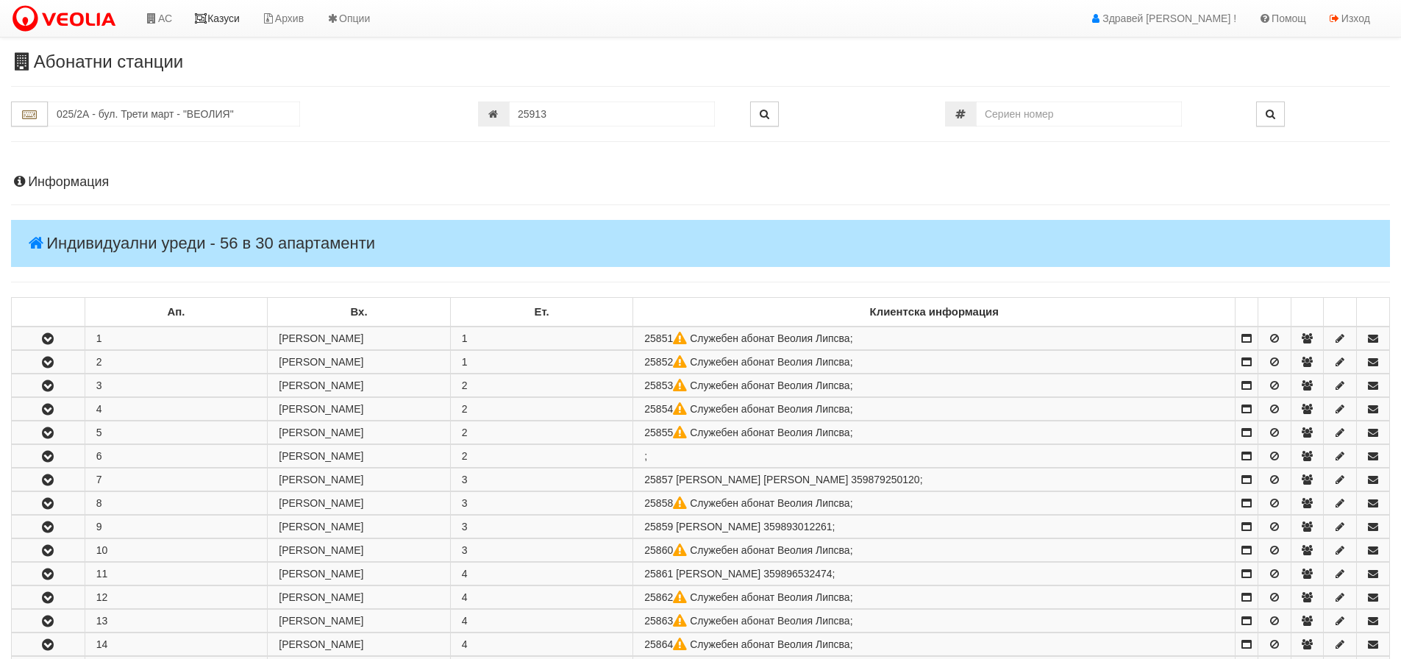
click at [221, 15] on link "Казуси" at bounding box center [217, 18] width 68 height 37
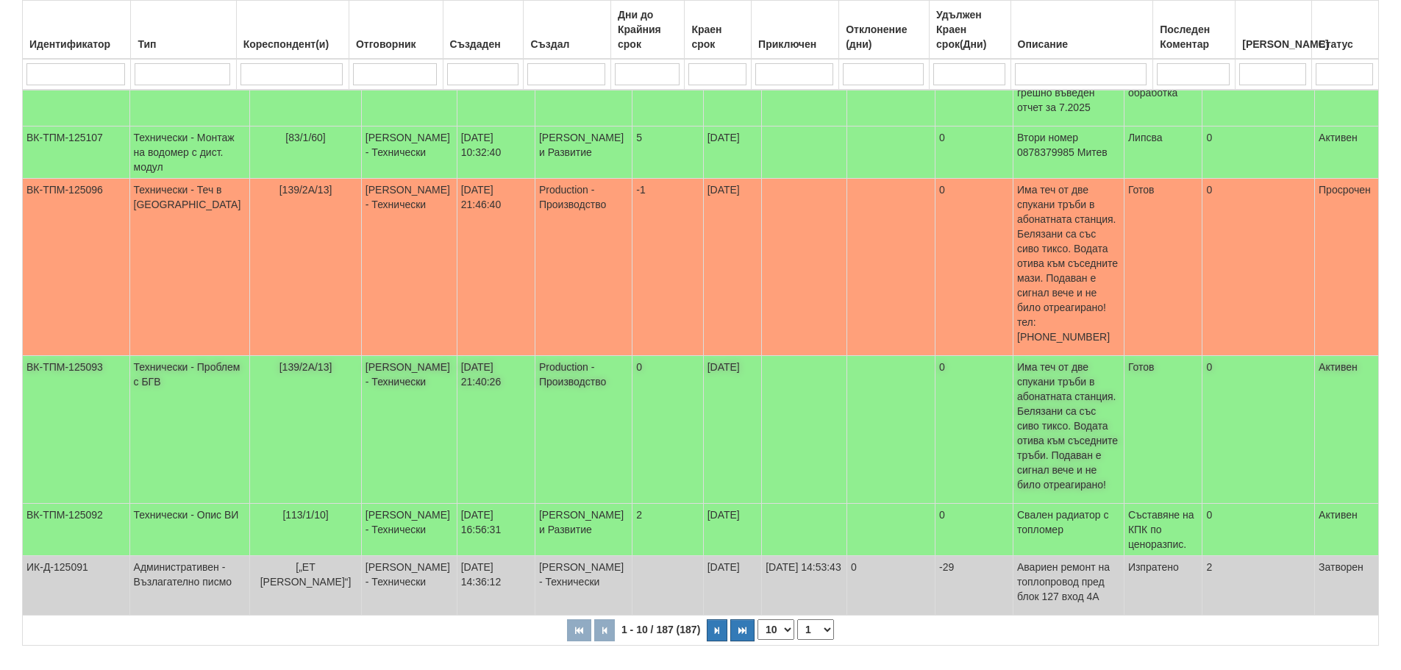
scroll to position [495, 0]
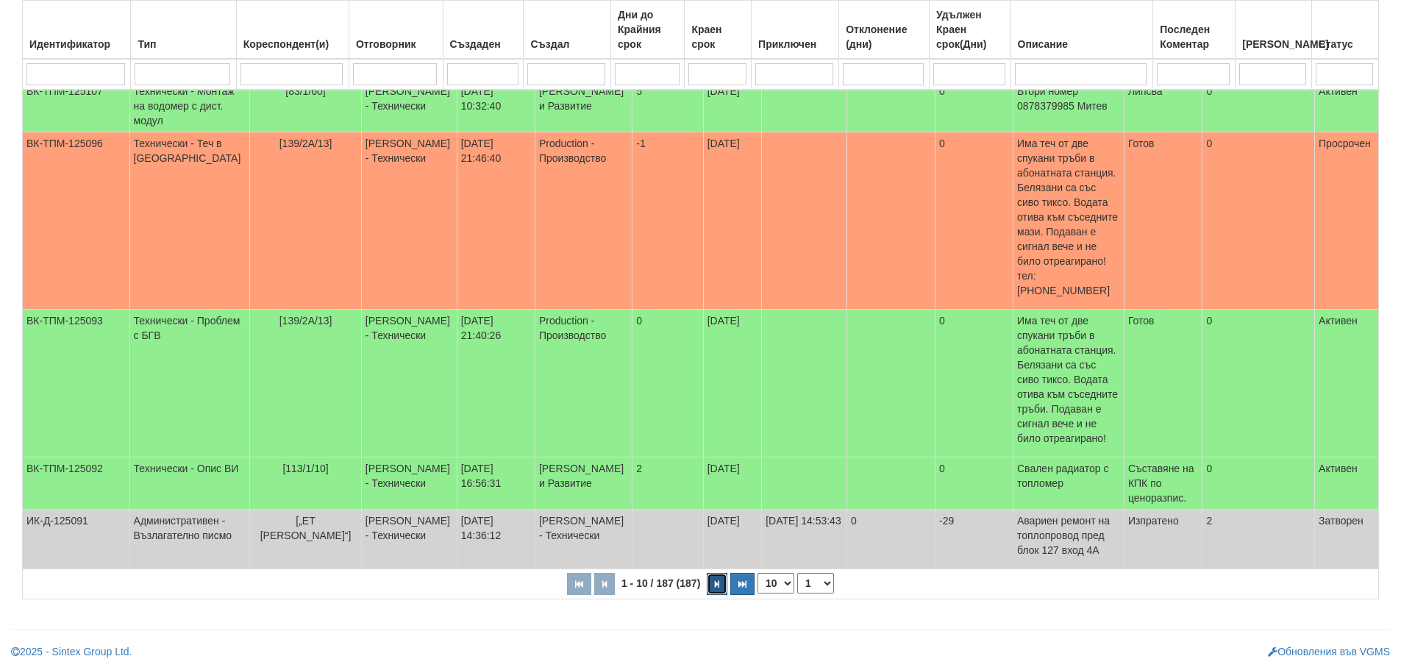
click at [720, 584] on button "button" at bounding box center [717, 584] width 21 height 22
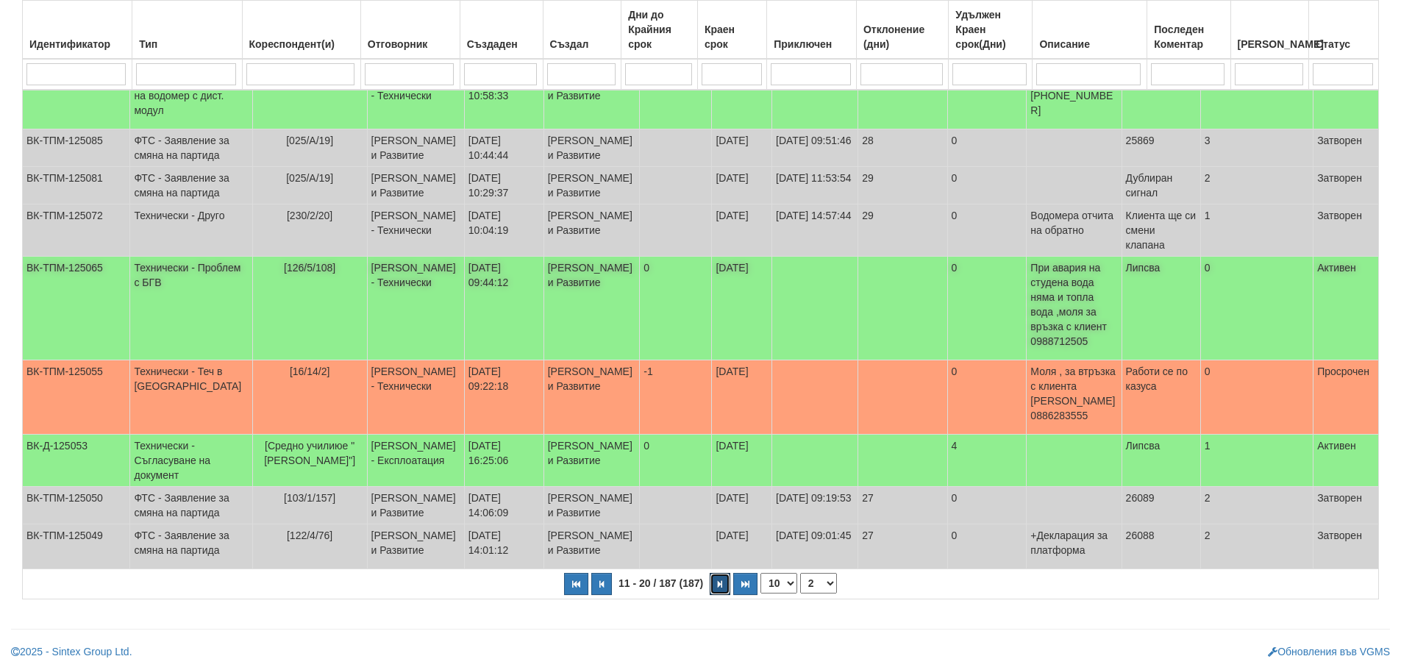
scroll to position [414, 0]
click at [719, 585] on icon "button" at bounding box center [720, 584] width 4 height 8
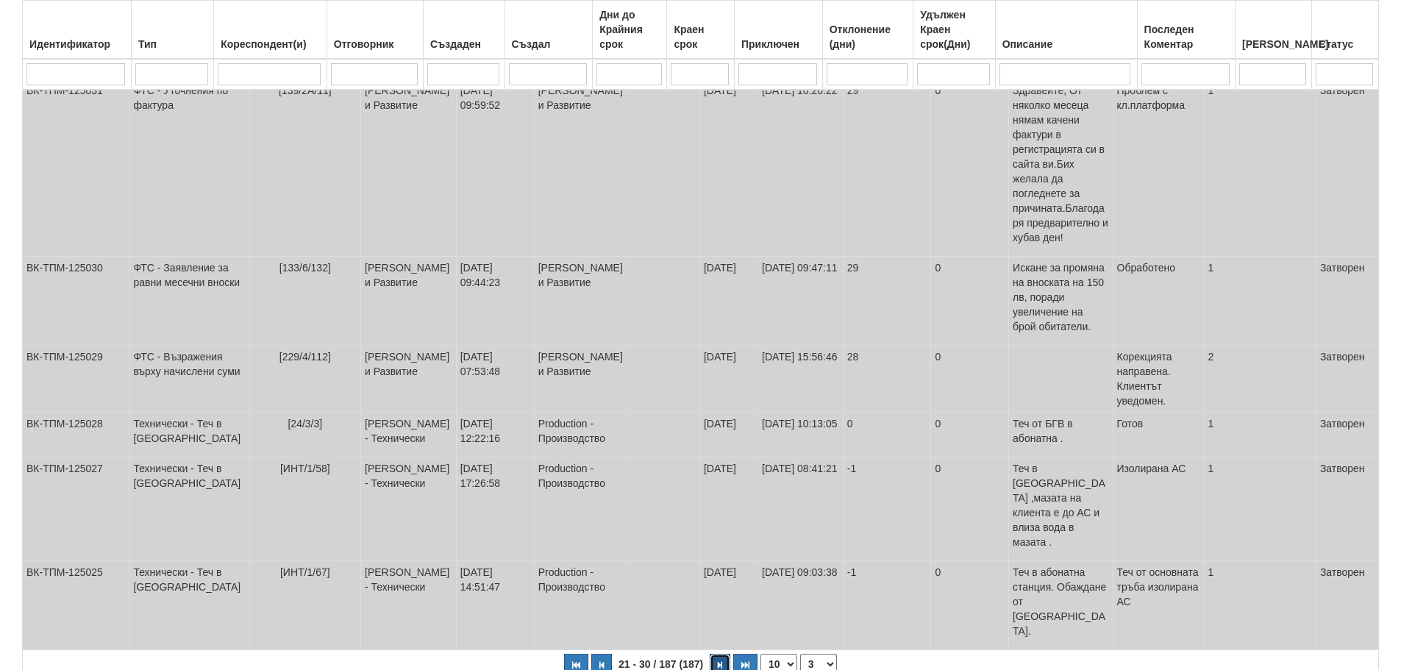
click at [714, 654] on button "button" at bounding box center [720, 665] width 21 height 22
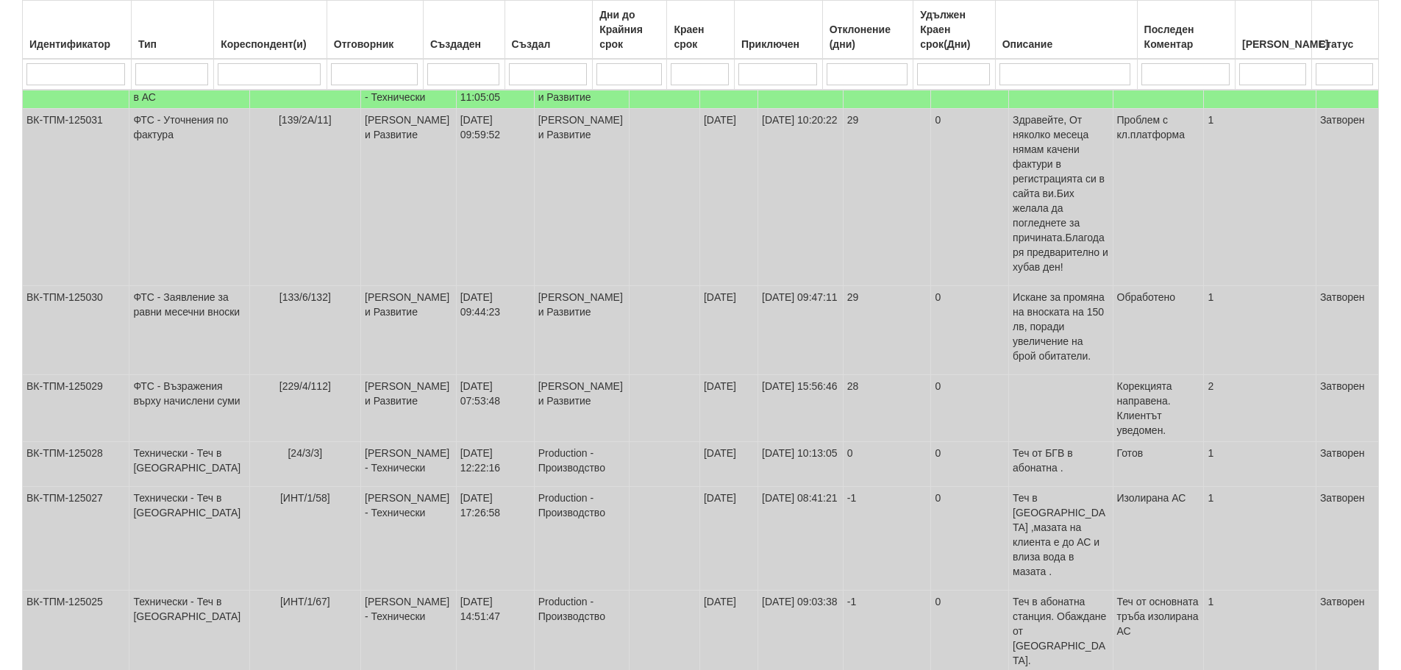
select select "4"
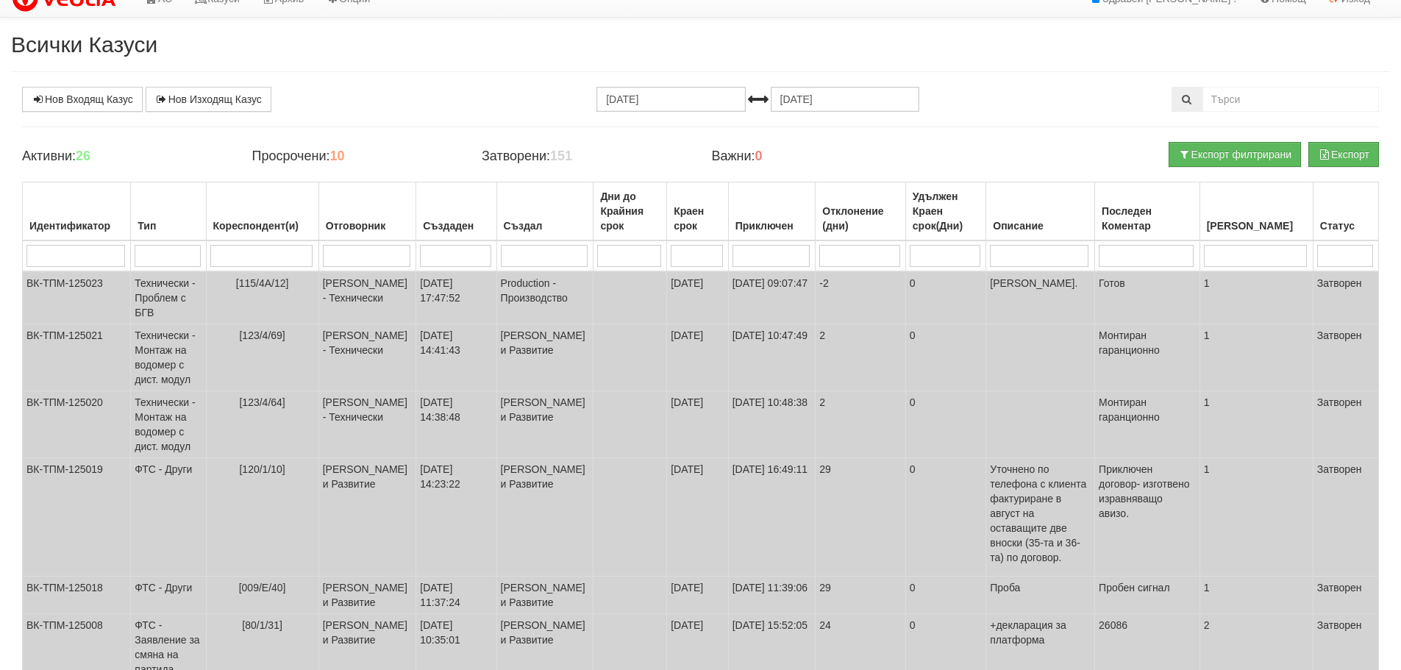
scroll to position [0, 0]
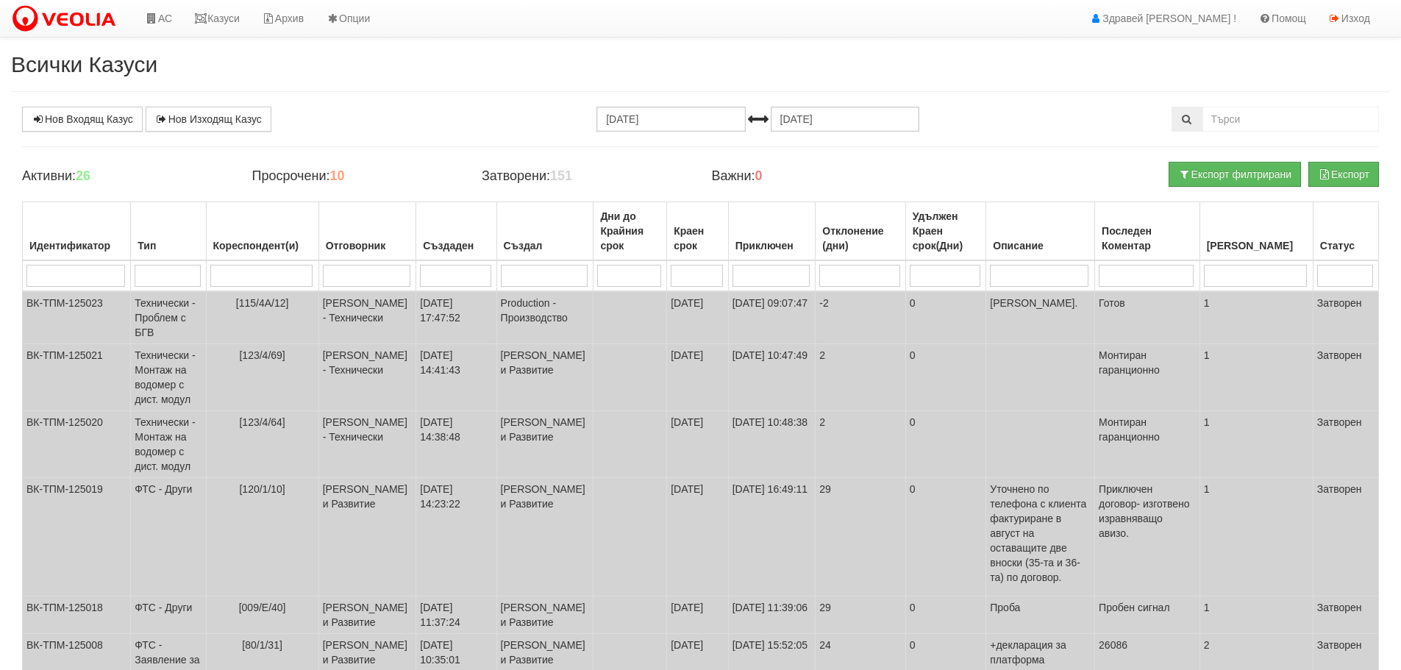
click at [294, 274] on input "search" at bounding box center [261, 276] width 102 height 22
type input "1"
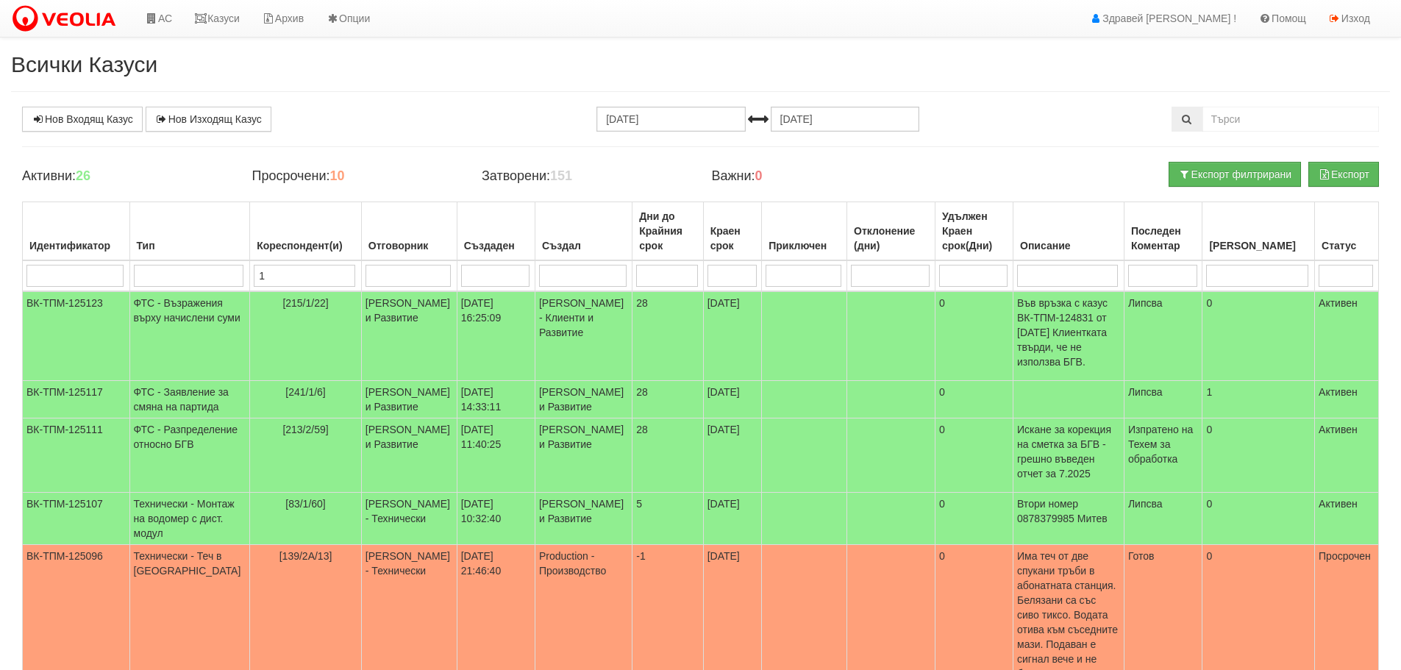
select select "1"
type input "13"
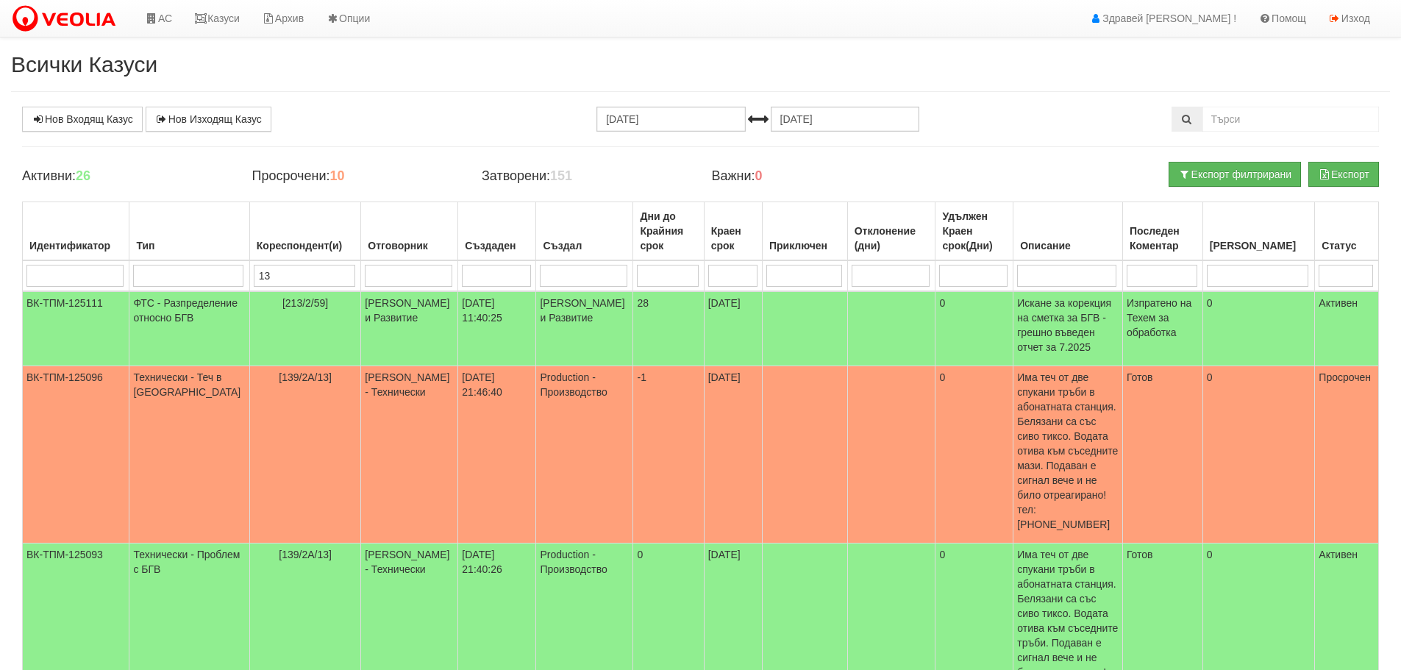
type input "138"
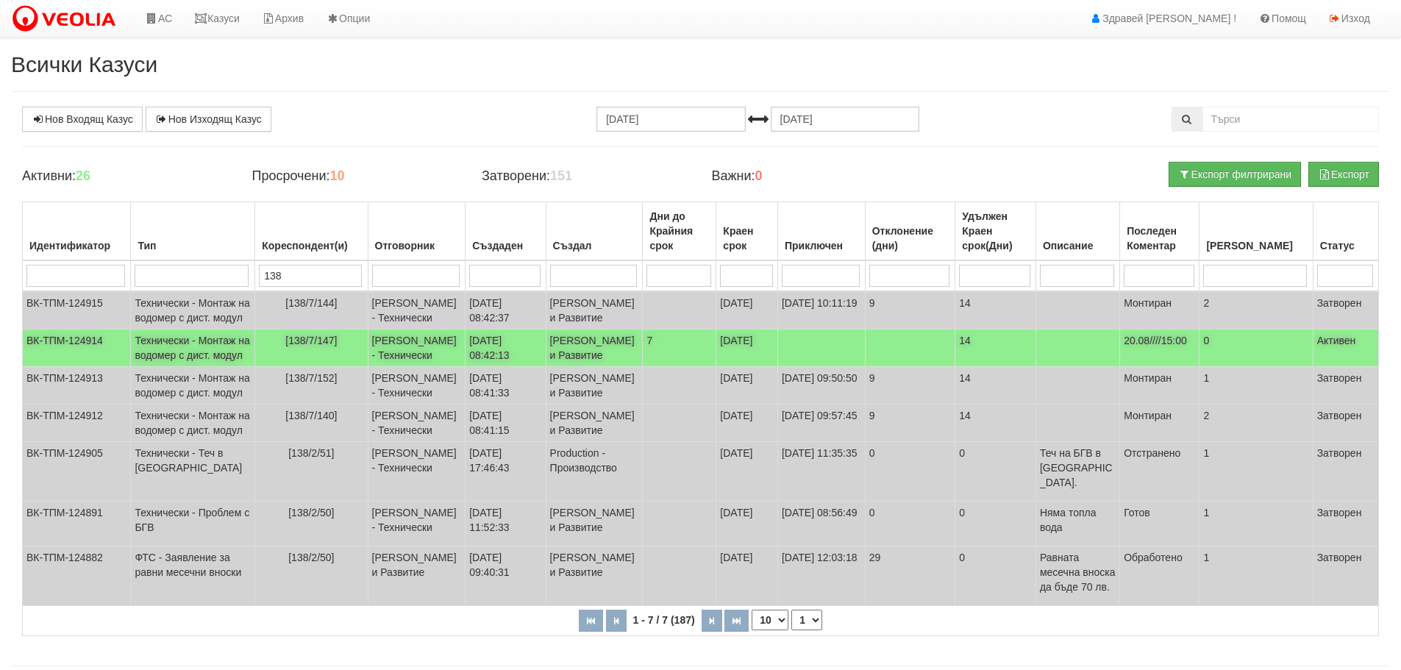
type input "138"
click at [309, 367] on td "[138/7/147]" at bounding box center [311, 349] width 113 height 38
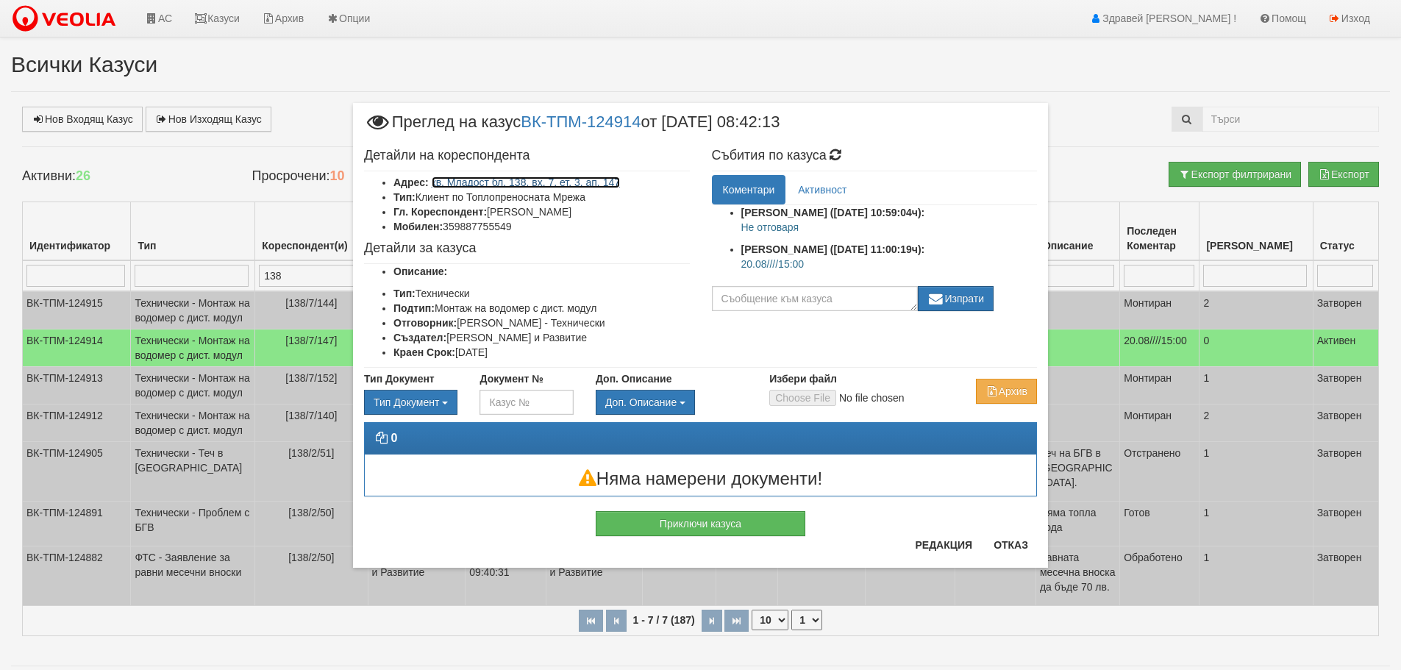
click at [515, 182] on link "кв. Младост бл. 138, вх. 7, ет. 3, ап. 147" at bounding box center [526, 183] width 189 height 12
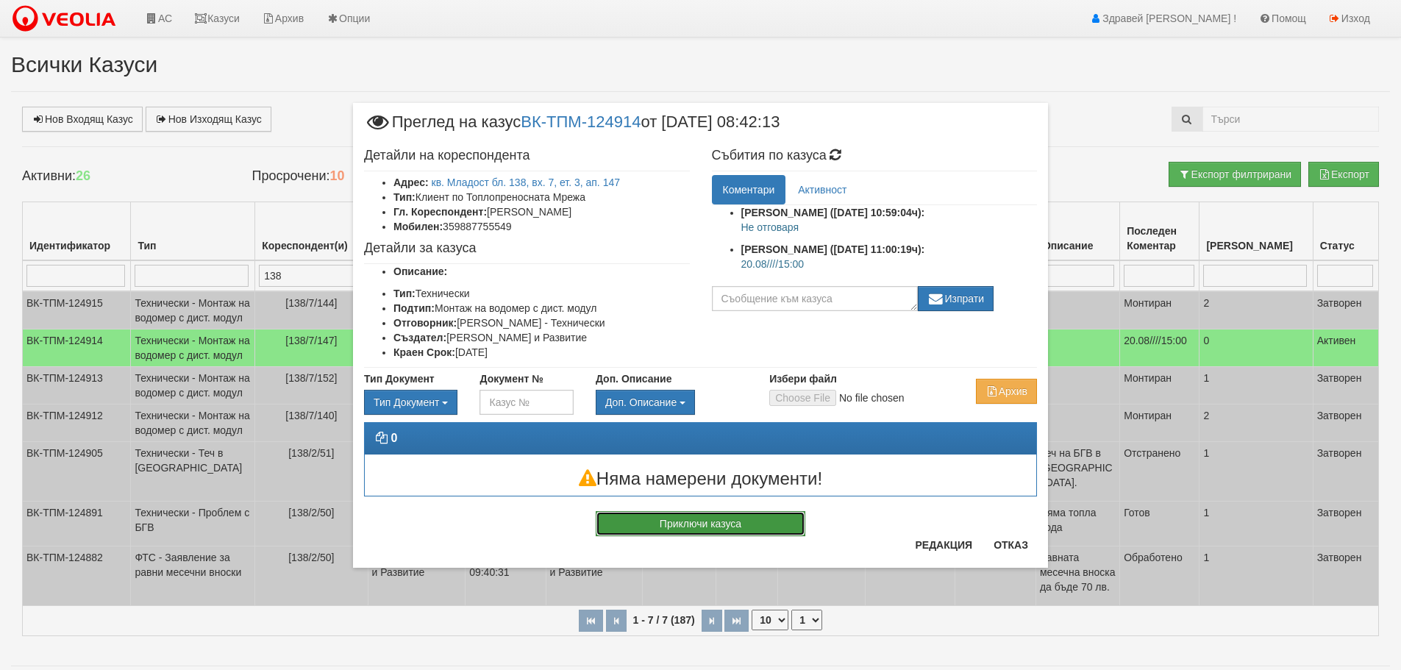
click at [727, 522] on button "Приключи казуса" at bounding box center [701, 523] width 210 height 25
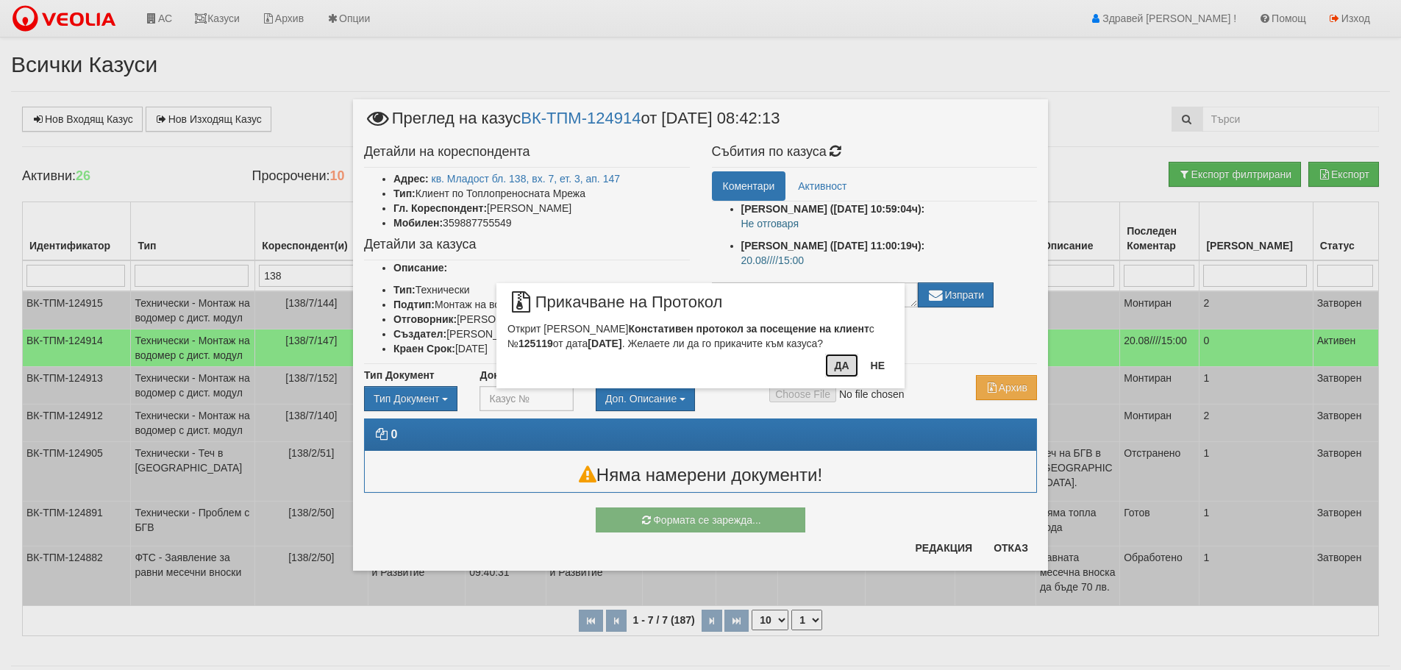
click at [850, 367] on button "Да" at bounding box center [841, 366] width 32 height 24
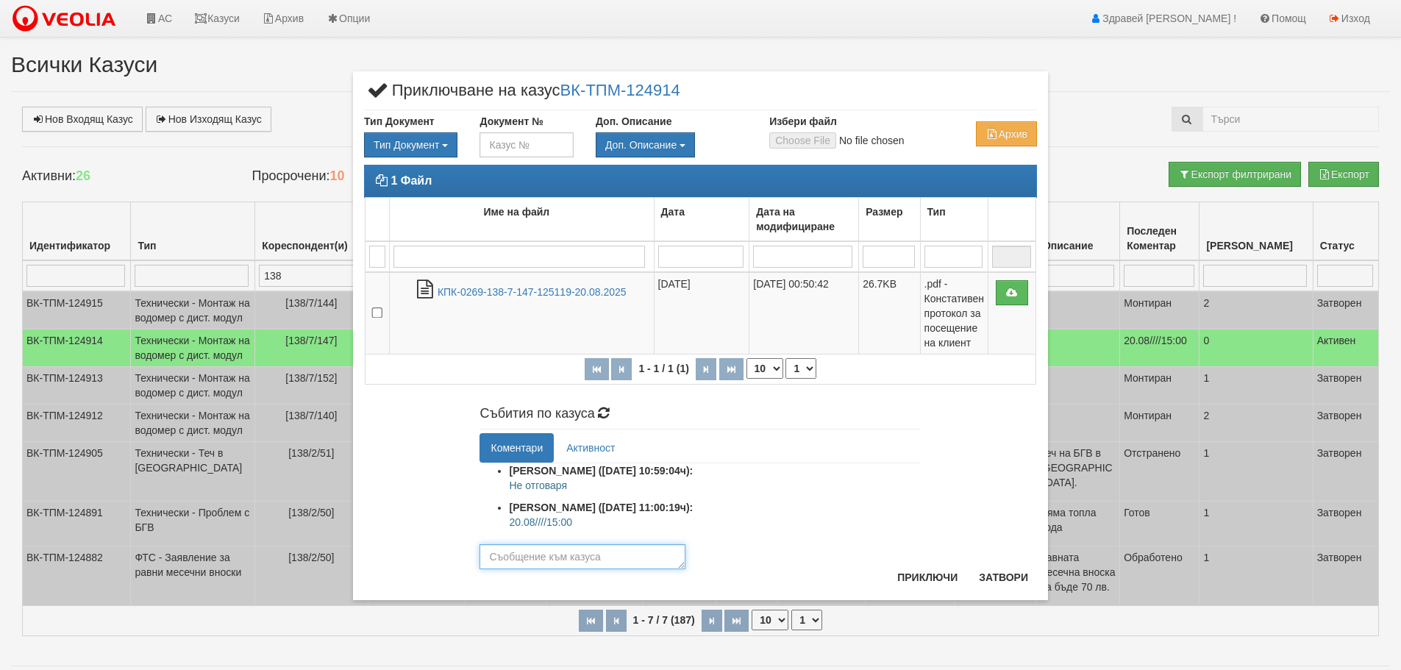
click at [580, 555] on textarea at bounding box center [583, 556] width 206 height 25
type textarea "Готов"
click at [924, 576] on button "Приключи" at bounding box center [928, 578] width 78 height 24
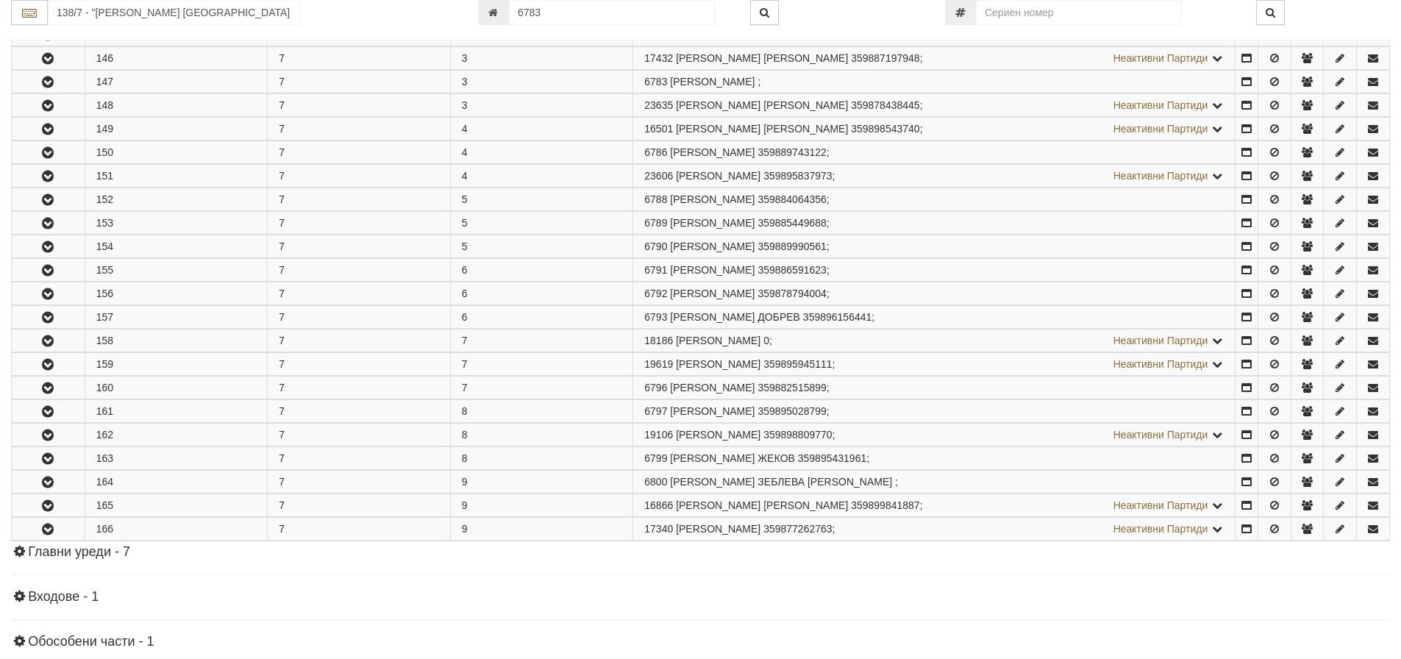
scroll to position [455, 0]
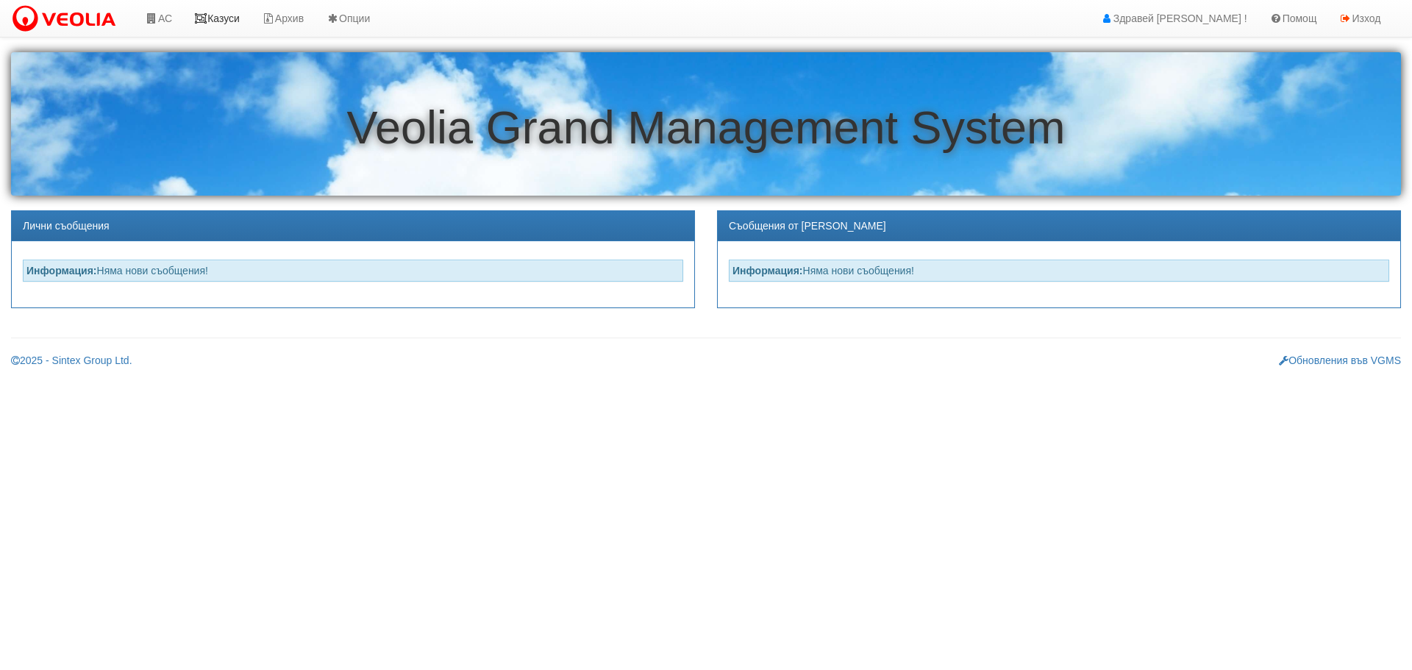
click at [230, 18] on link "Казуси" at bounding box center [217, 18] width 68 height 37
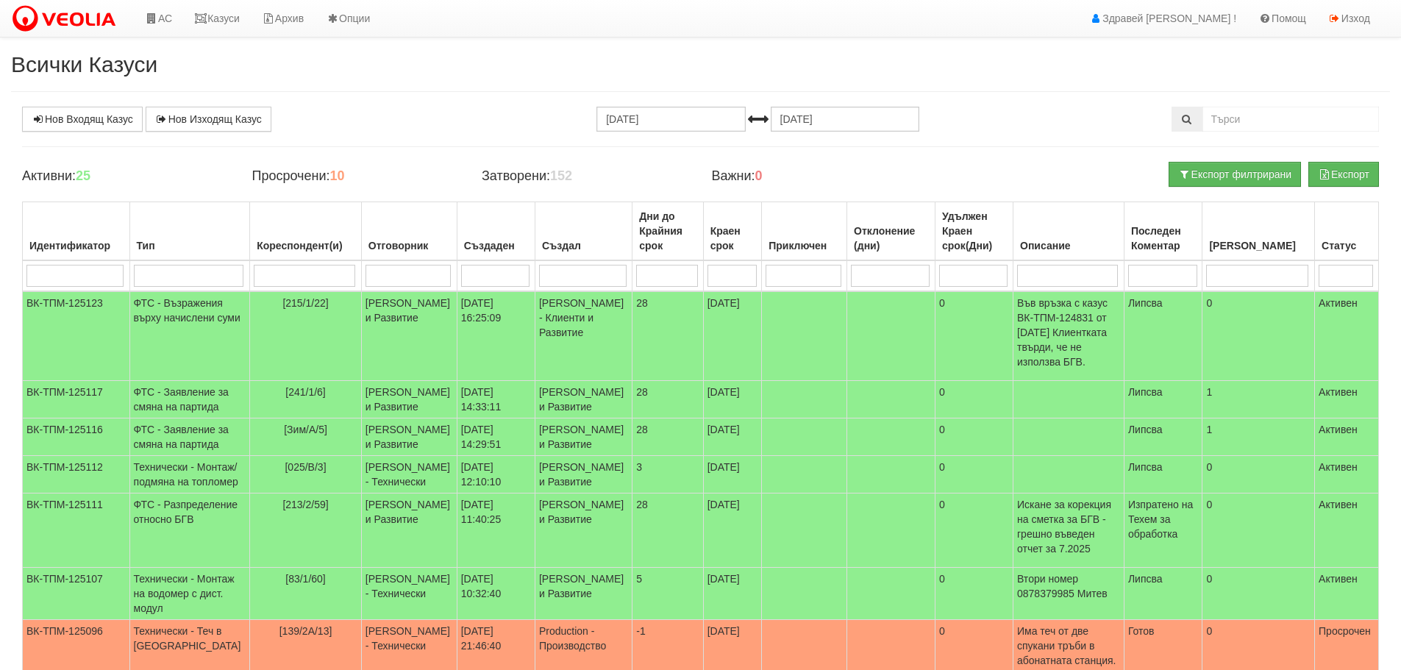
click at [282, 281] on input "search" at bounding box center [305, 276] width 102 height 22
type input "13"
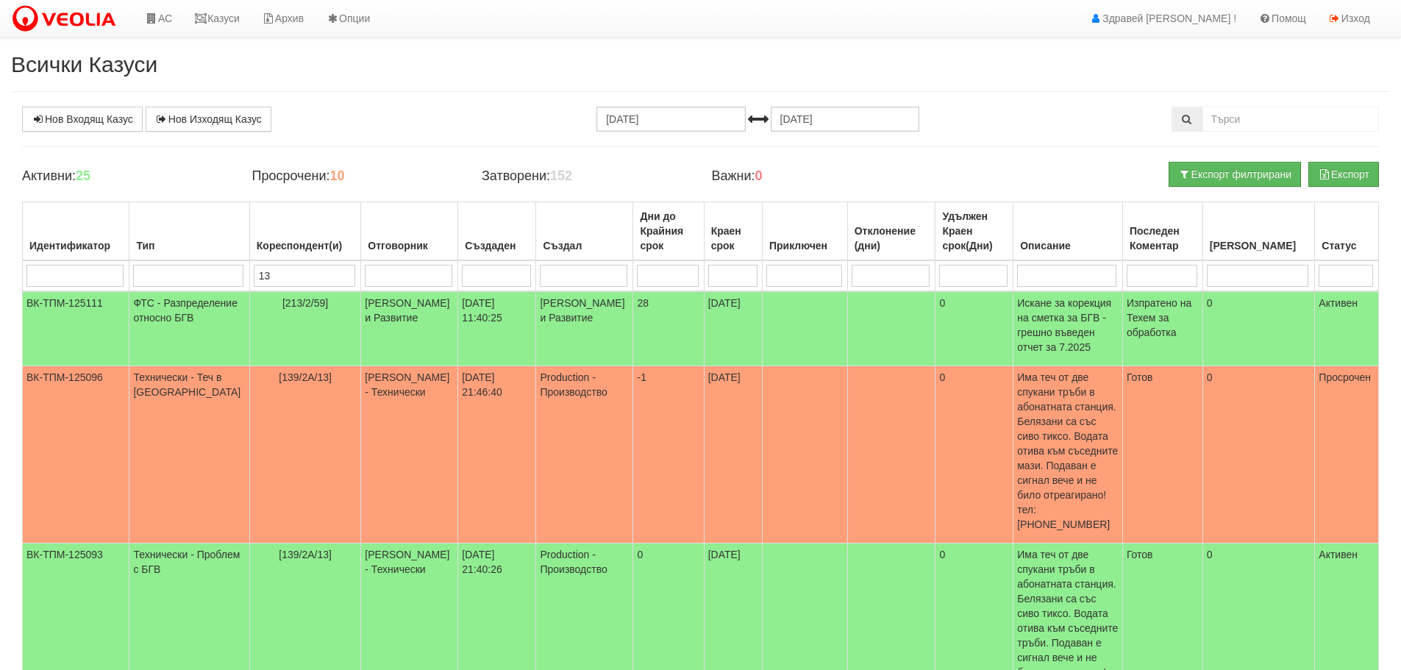
type input "138"
